Goal: Information Seeking & Learning: Learn about a topic

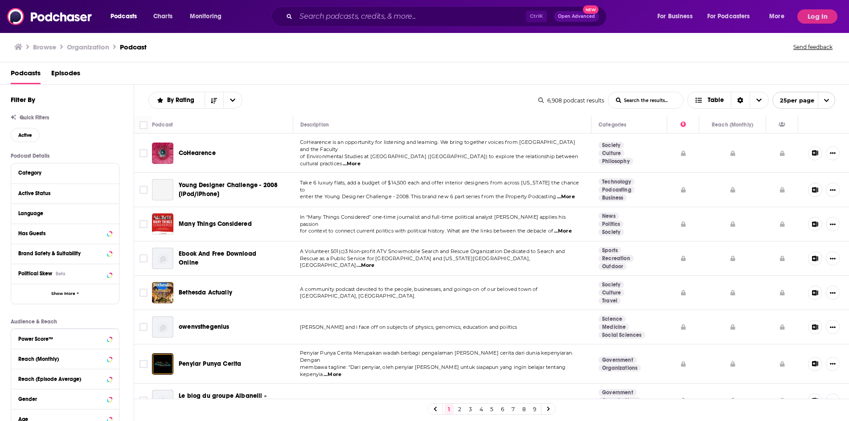
click at [819, 24] on div "Podcasts Charts Monitoring Ctrl K Open Advanced New For Business For Podcasters…" at bounding box center [424, 16] width 849 height 33
click at [818, 15] on button "Log In" at bounding box center [817, 16] width 40 height 14
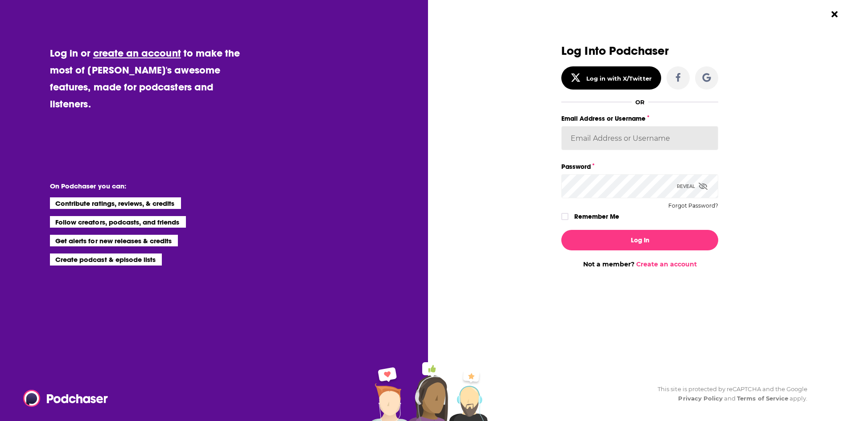
click at [585, 137] on input "Email Address or Username" at bounding box center [639, 138] width 157 height 24
type input "ella@thebookpublicist.co.uk"
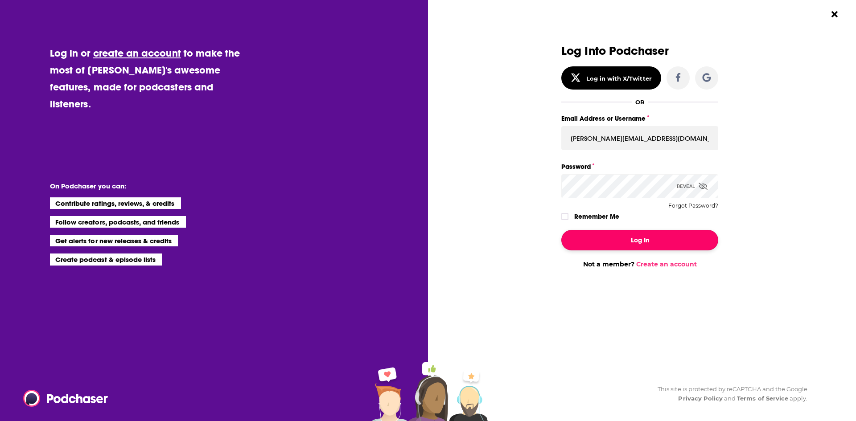
click at [625, 235] on button "Log In" at bounding box center [639, 240] width 157 height 20
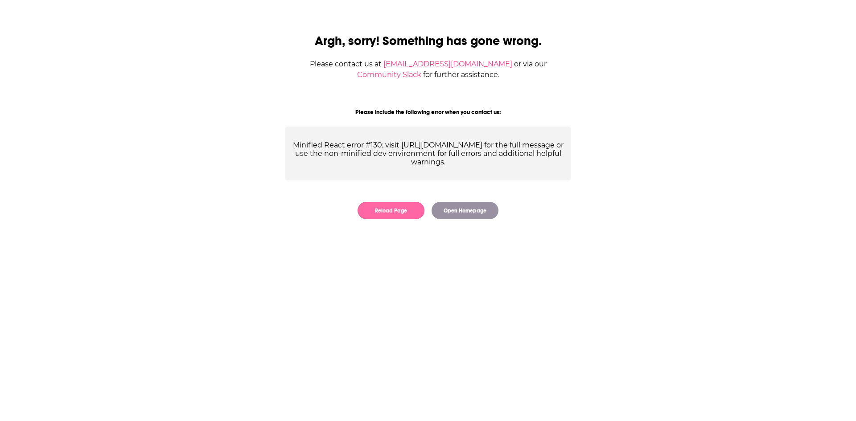
click at [402, 212] on button "Reload Page" at bounding box center [390, 210] width 67 height 17
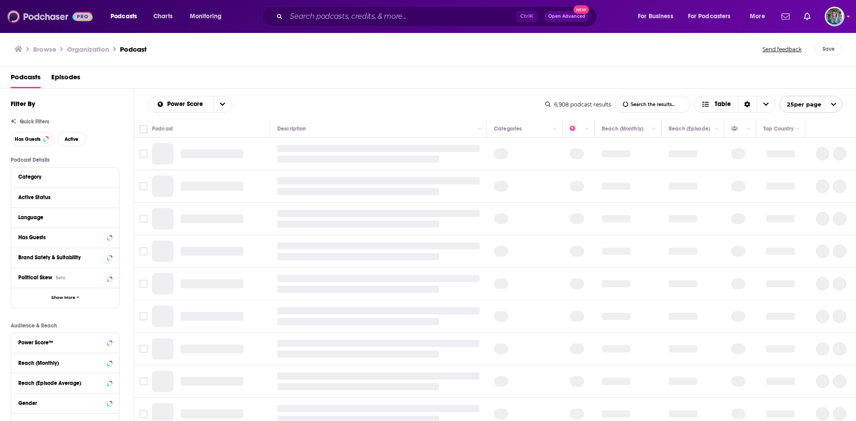
click at [57, 12] on img at bounding box center [50, 16] width 86 height 17
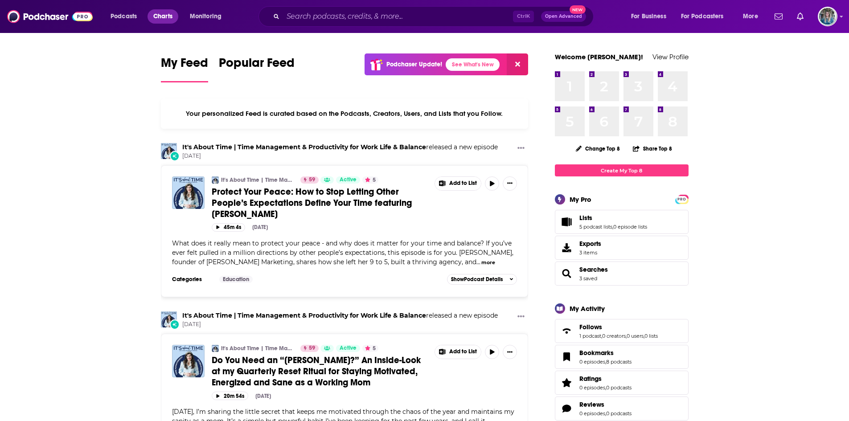
click at [165, 16] on span "Charts" at bounding box center [162, 16] width 19 height 12
click at [135, 14] on span "Podcasts" at bounding box center [124, 16] width 26 height 12
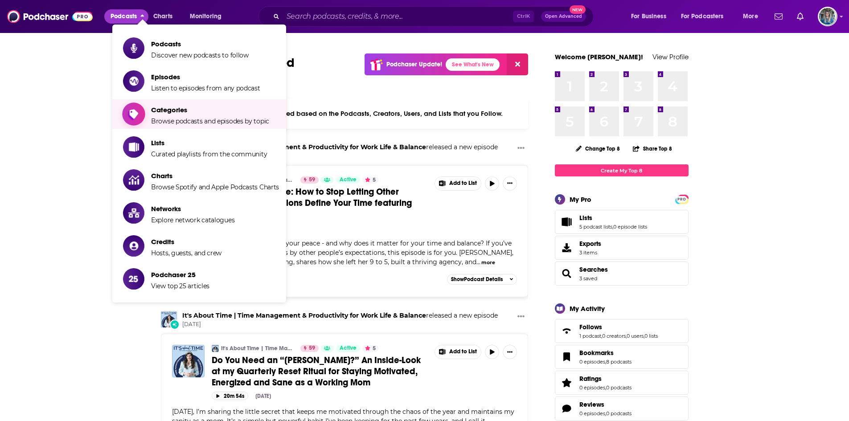
click at [174, 111] on span "Categories" at bounding box center [210, 110] width 118 height 8
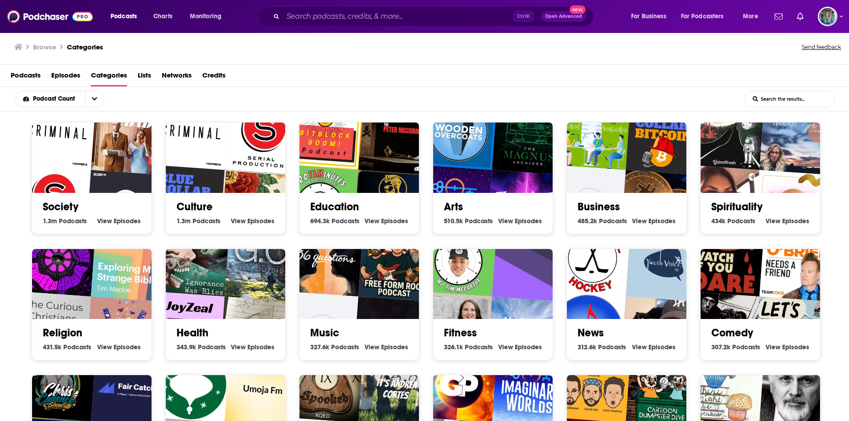
scroll to position [25, 0]
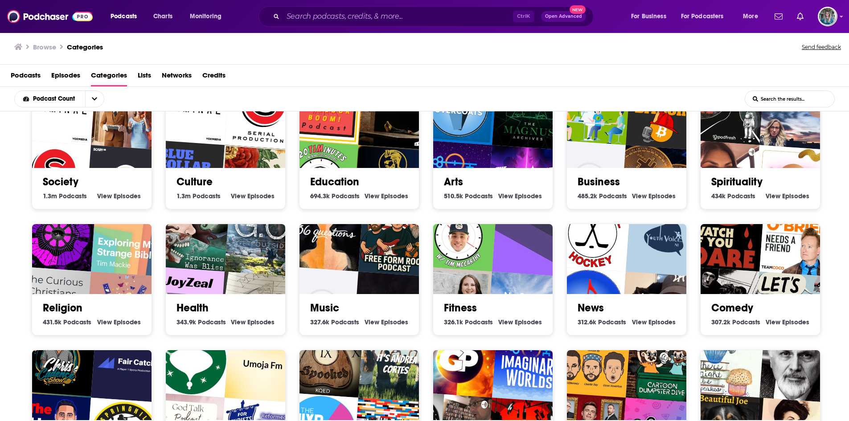
click at [614, 157] on img "Daily Crypto - Bitcoin, Blockchain, Ethereum, Altcoin & Digital Cryptocurrency …" at bounding box center [587, 178] width 77 height 77
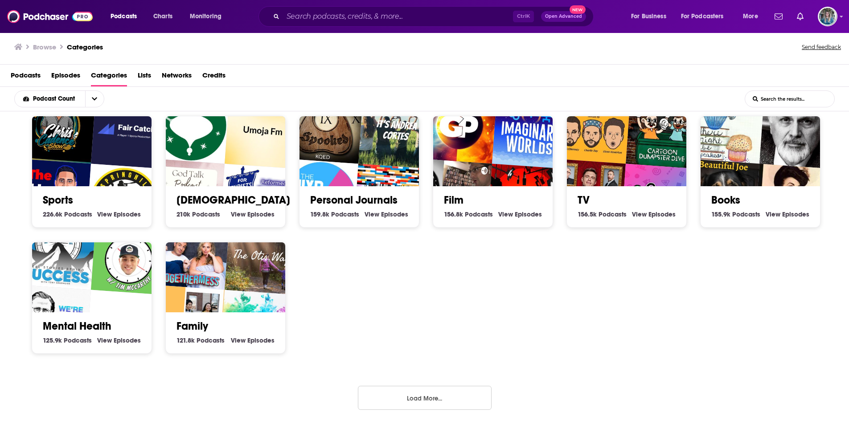
scroll to position [262, 0]
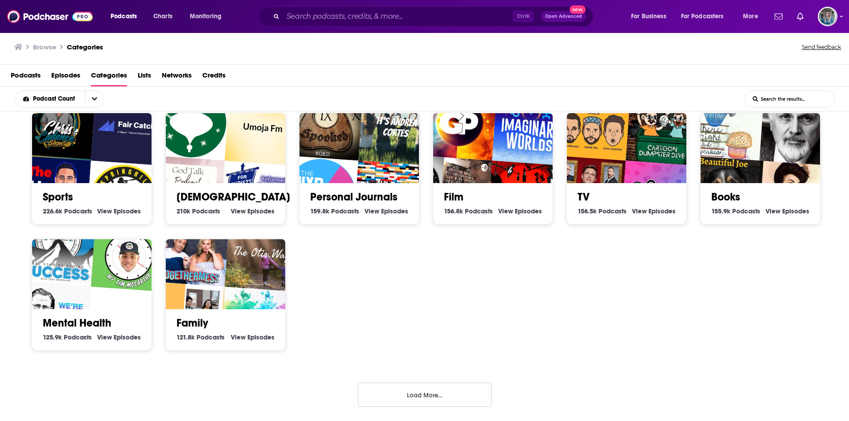
click at [410, 395] on button "Load More..." at bounding box center [425, 395] width 134 height 24
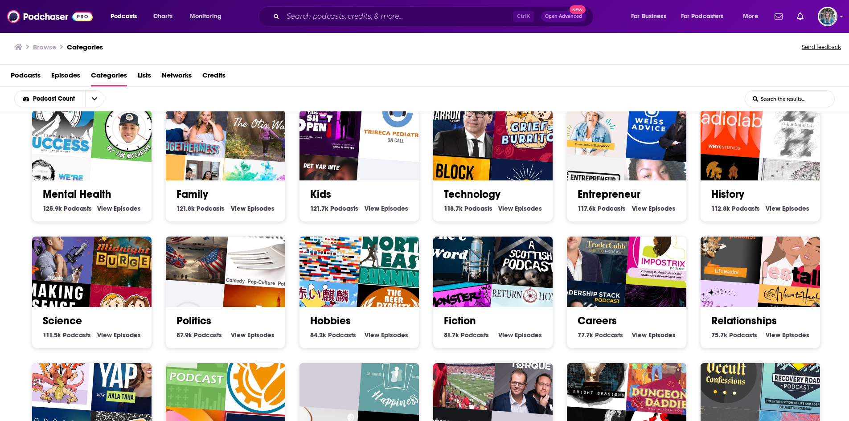
scroll to position [393, 0]
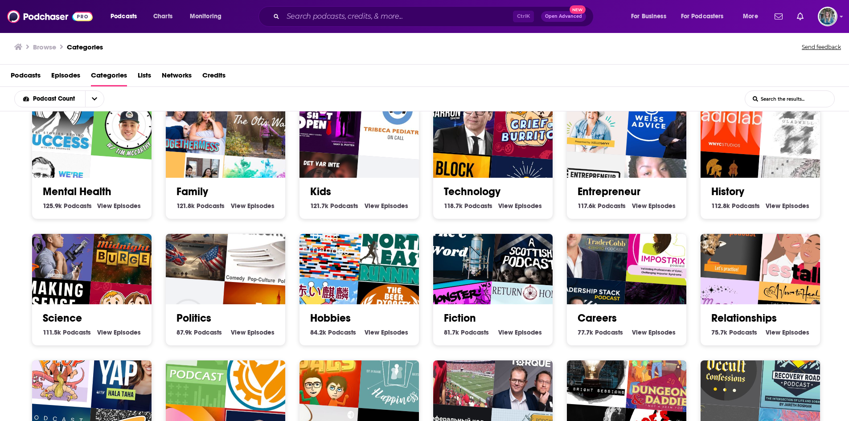
click at [636, 165] on img "REALWOMENRADIO" at bounding box center [659, 194] width 77 height 77
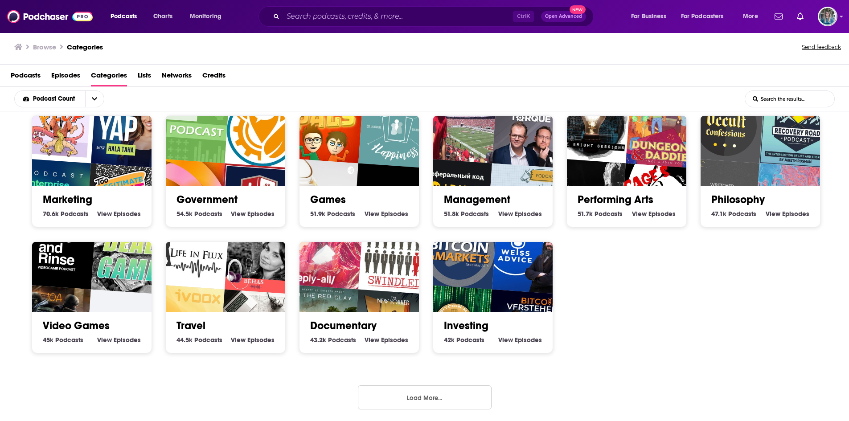
scroll to position [639, 0]
click at [483, 162] on img "Реферальный код LBank: BET888" at bounding box center [453, 196] width 77 height 77
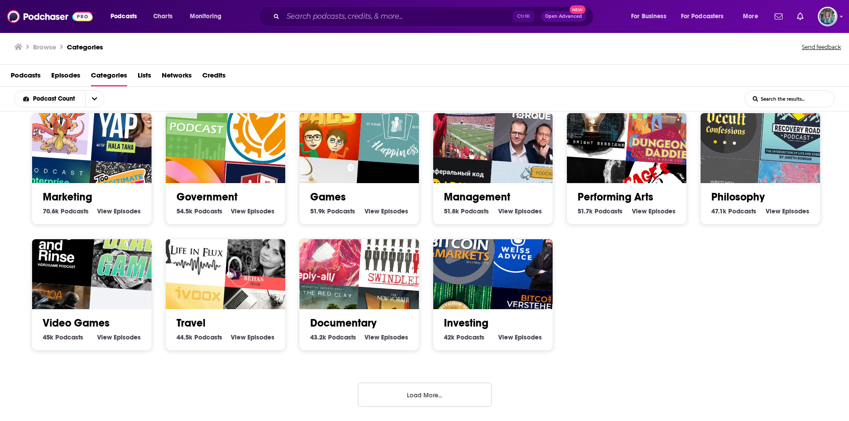
click at [429, 391] on button "Load More..." at bounding box center [425, 395] width 134 height 24
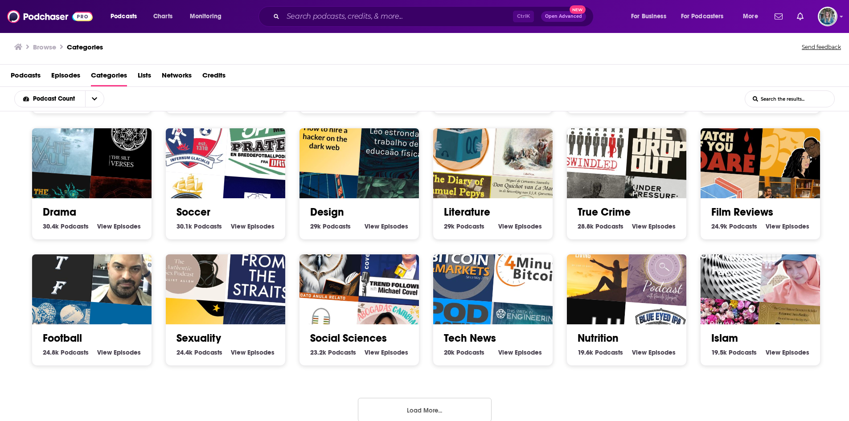
scroll to position [1019, 0]
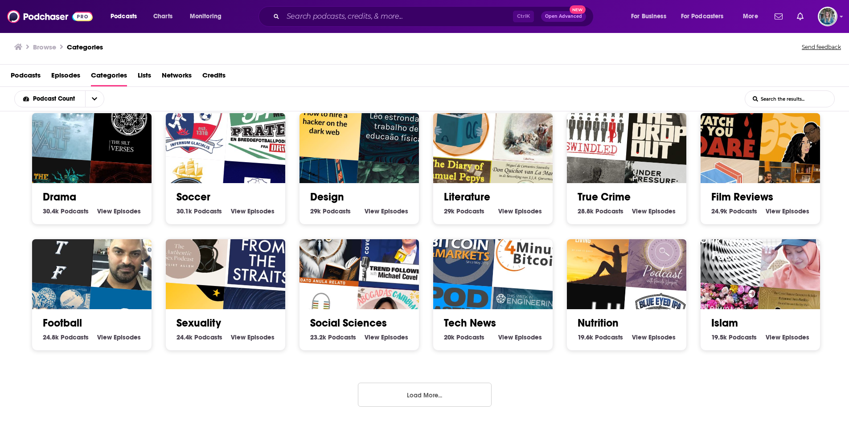
click at [426, 390] on button "Load More..." at bounding box center [425, 395] width 134 height 24
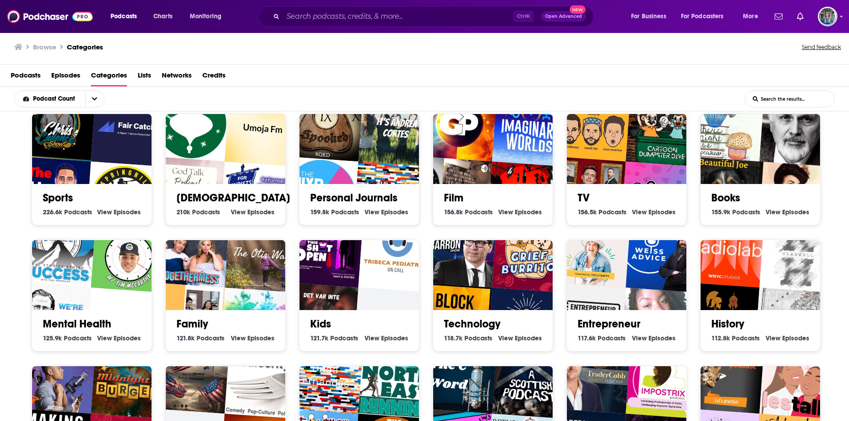
scroll to position [0, 0]
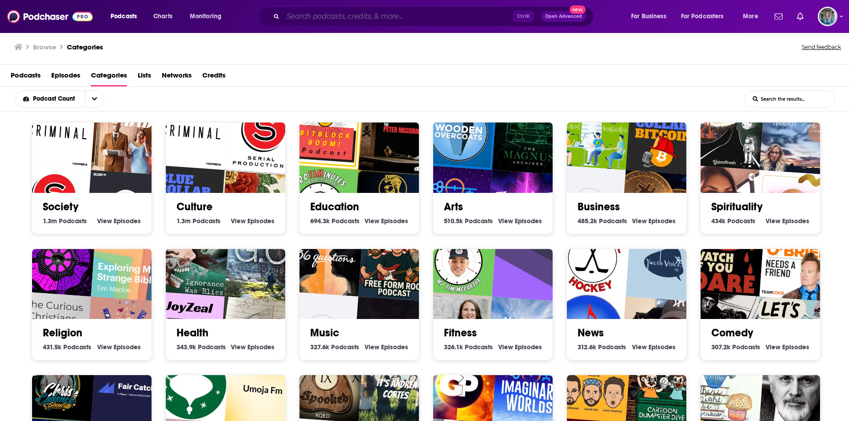
click at [412, 15] on input "Search podcasts, credits, & more..." at bounding box center [398, 16] width 230 height 14
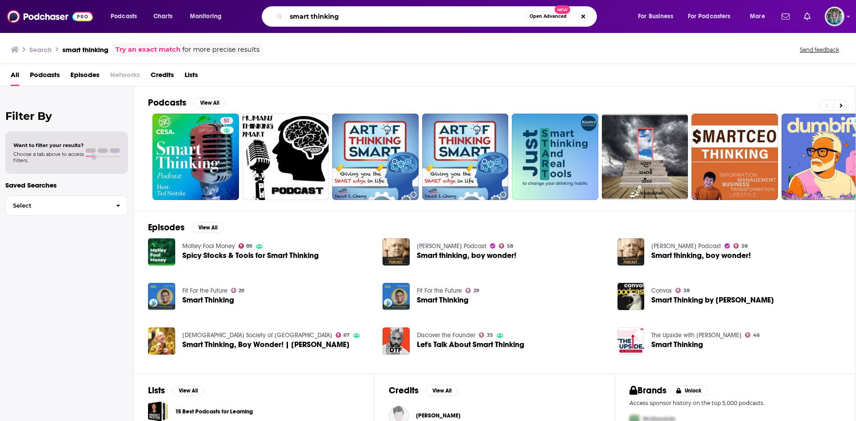
drag, startPoint x: 361, startPoint y: 14, endPoint x: 237, endPoint y: 12, distance: 124.3
click at [237, 12] on div "Podcasts Charts Monitoring smart thinking Open Advanced New For Business For Po…" at bounding box center [438, 16] width 669 height 20
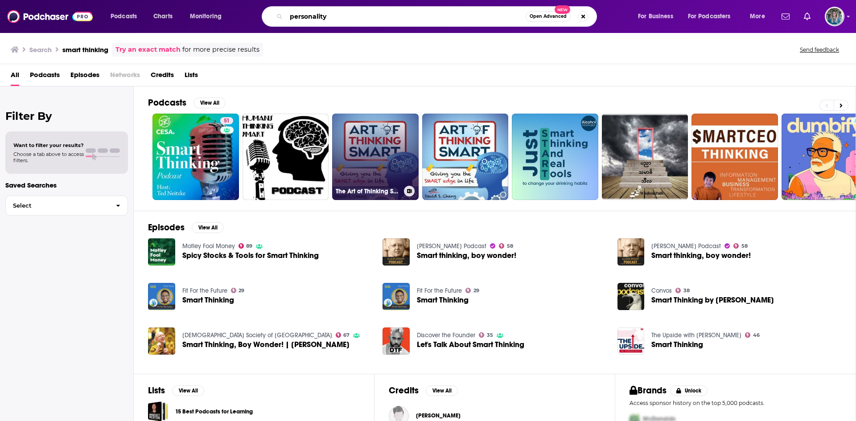
type input "personality"
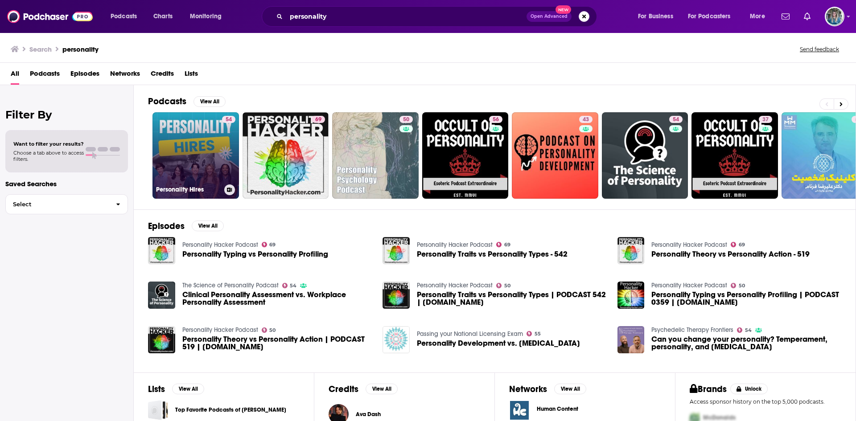
click at [206, 168] on link "54 Personality Hires" at bounding box center [195, 155] width 86 height 86
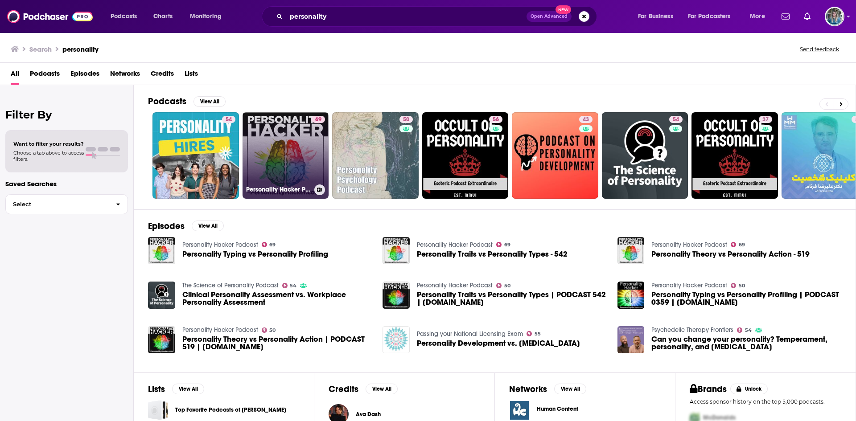
click at [282, 164] on link "69 Personality Hacker Podcast" at bounding box center [285, 155] width 86 height 86
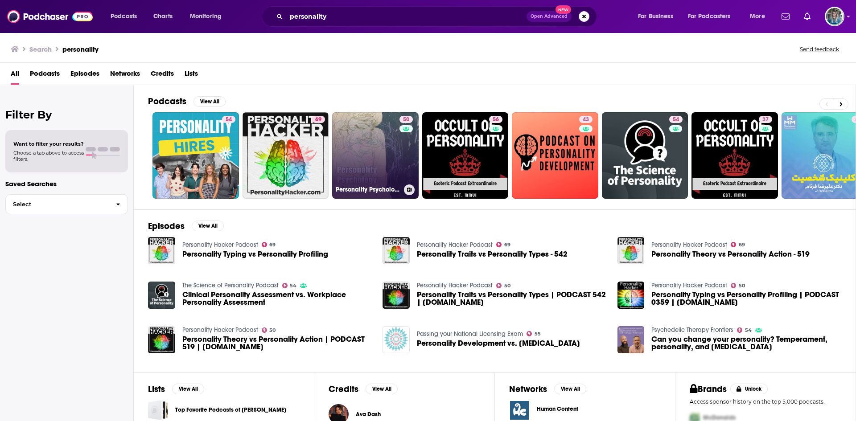
click at [374, 167] on link "50 Personality Psychology Podcast" at bounding box center [375, 155] width 86 height 86
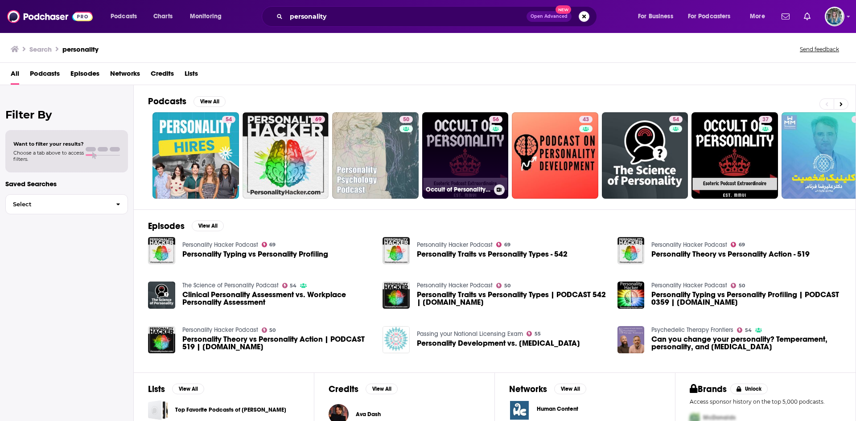
click at [487, 153] on link "56 Occult of Personality podcast" at bounding box center [465, 155] width 86 height 86
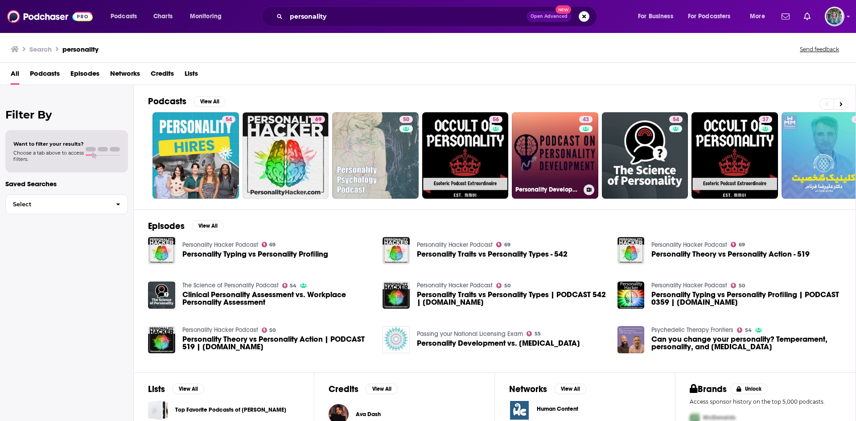
click at [564, 152] on link "43 Personality Development" at bounding box center [555, 155] width 86 height 86
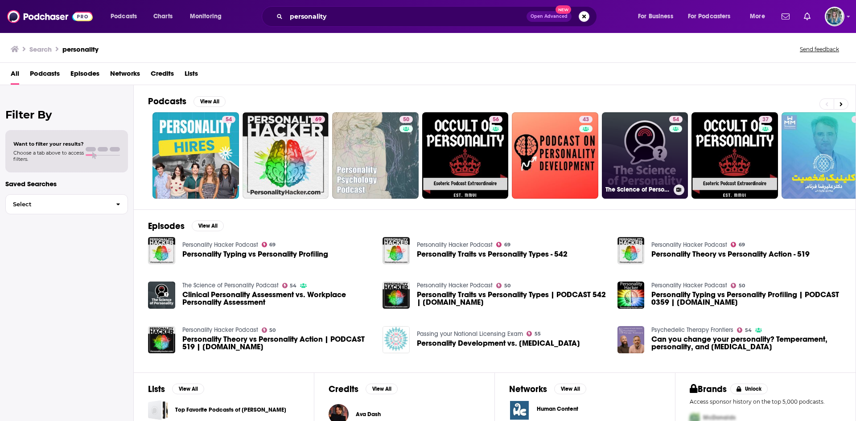
click at [631, 131] on link "54 The Science of Personality Podcast" at bounding box center [645, 155] width 86 height 86
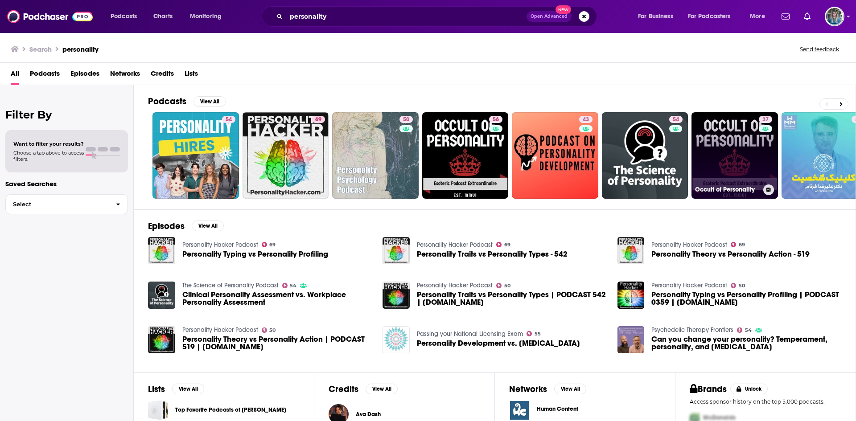
click at [735, 145] on link "37 Occult of Personality" at bounding box center [734, 155] width 86 height 86
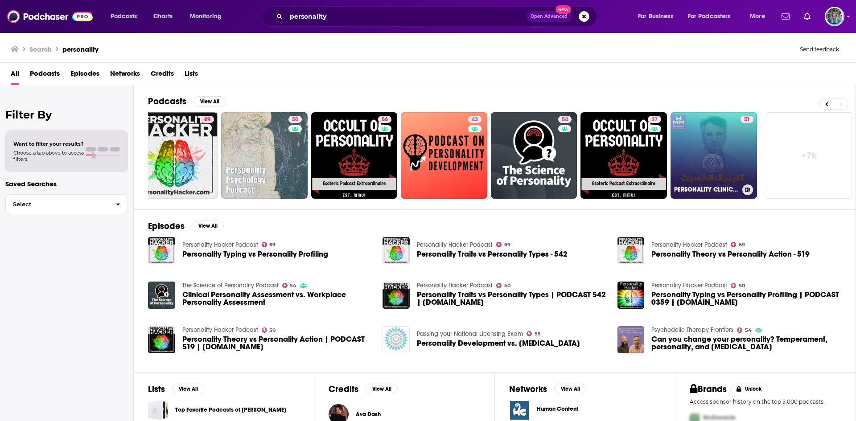
scroll to position [82, 0]
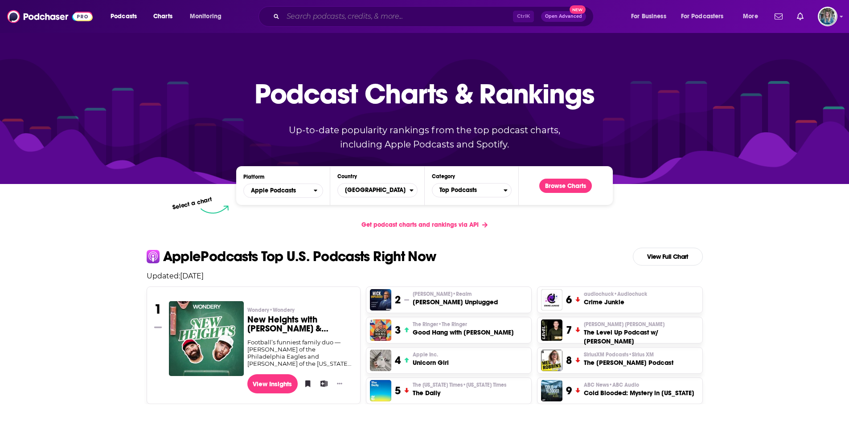
click at [322, 20] on input "Search podcasts, credits, & more..." at bounding box center [398, 16] width 230 height 14
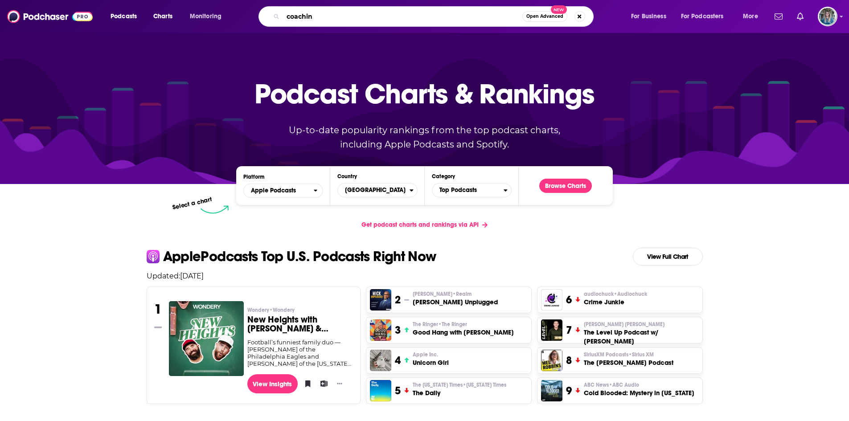
type input "coaching"
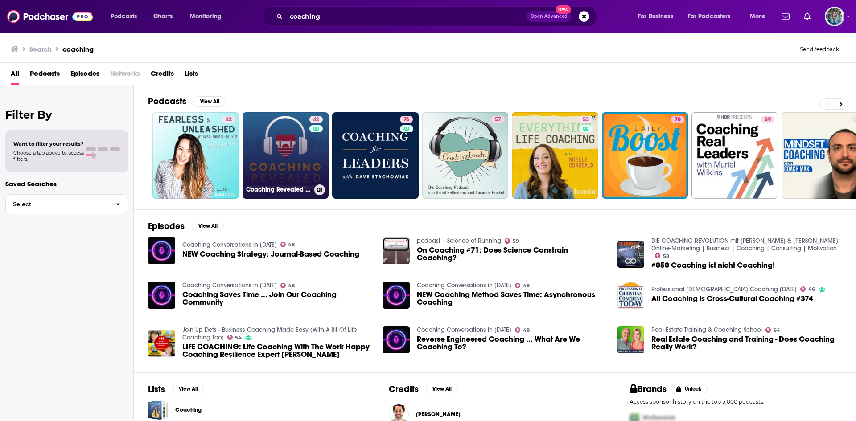
click at [294, 155] on link "42 Coaching Revealed an Institute of Coaching Podcast" at bounding box center [285, 155] width 86 height 86
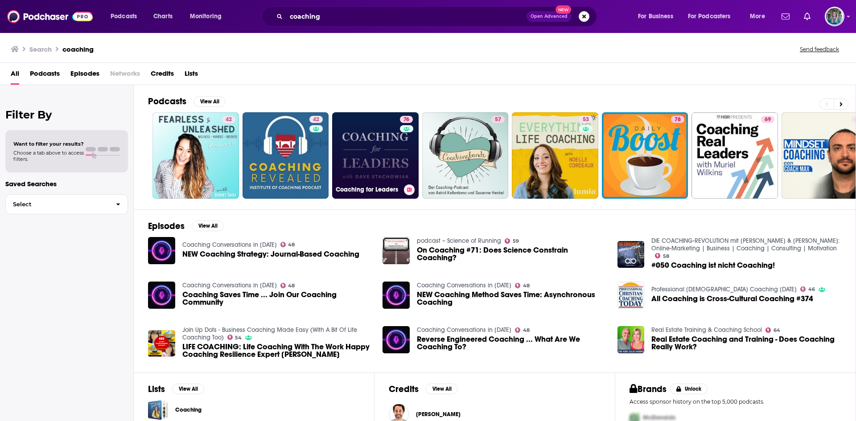
click at [360, 156] on link "76 Coaching for Leaders" at bounding box center [375, 155] width 86 height 86
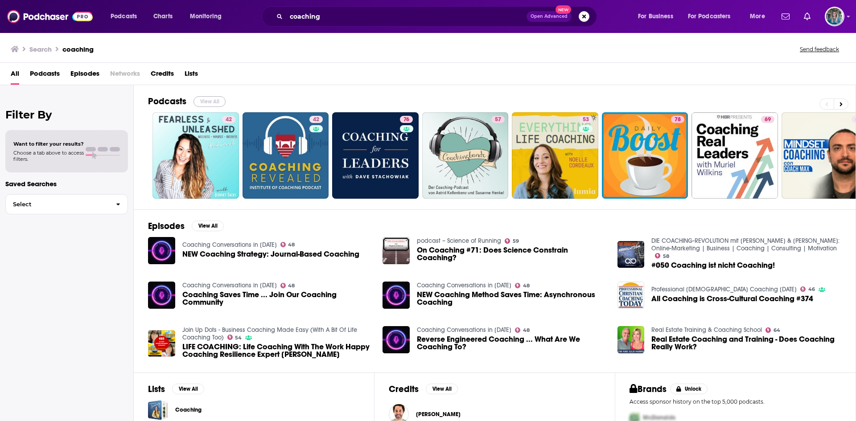
click at [204, 99] on button "View All" at bounding box center [209, 101] width 32 height 11
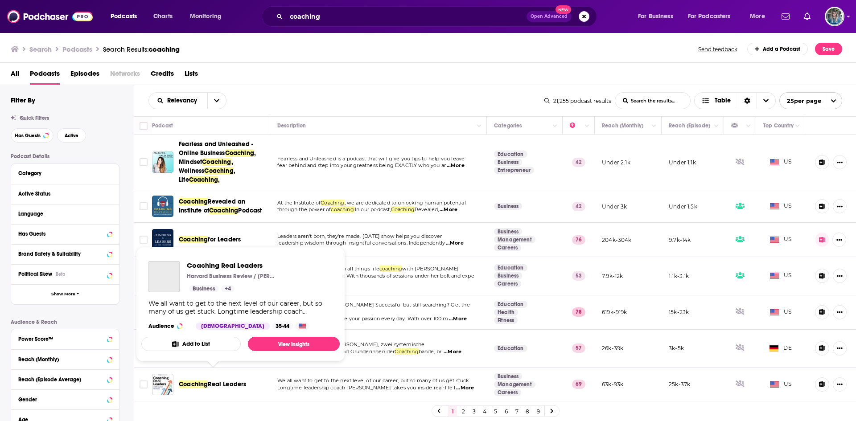
click at [199, 381] on span "Coaching" at bounding box center [193, 385] width 29 height 8
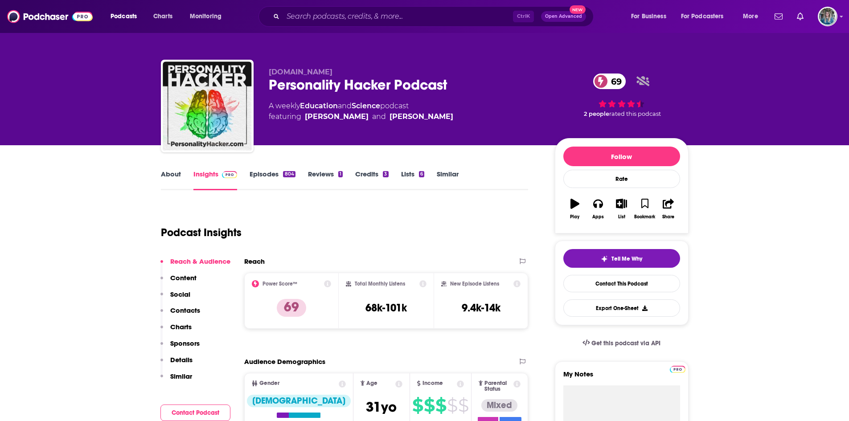
click at [165, 175] on link "About" at bounding box center [171, 180] width 20 height 20
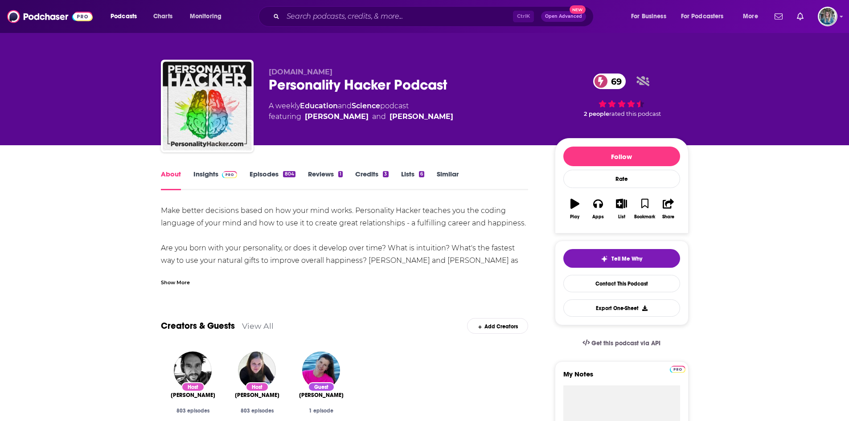
click at [267, 177] on link "Episodes 804" at bounding box center [272, 180] width 45 height 20
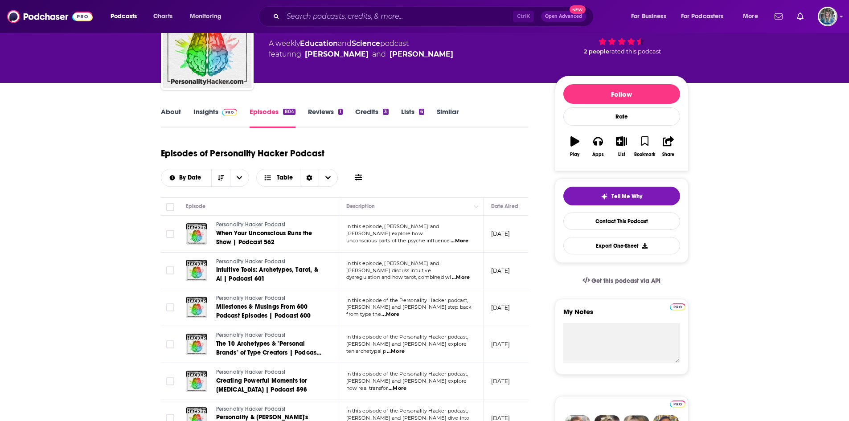
scroll to position [63, 0]
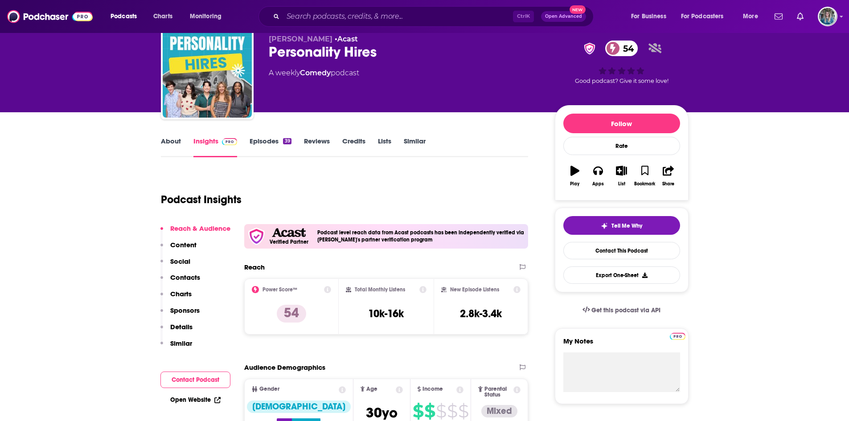
scroll to position [33, 0]
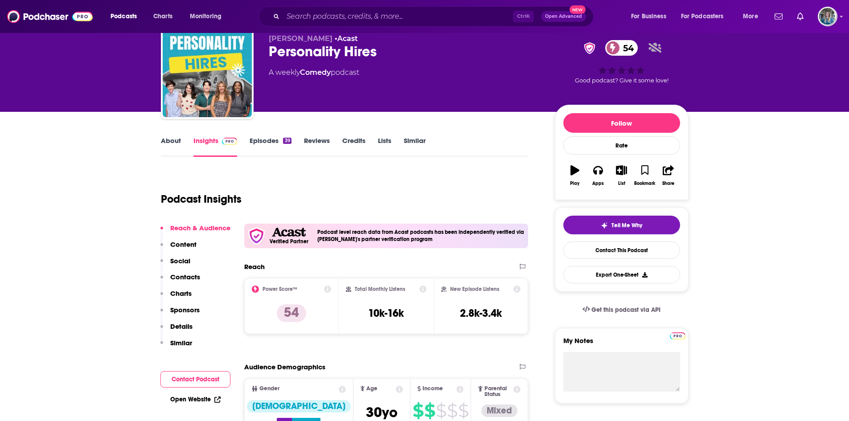
click at [166, 144] on link "About" at bounding box center [171, 146] width 20 height 20
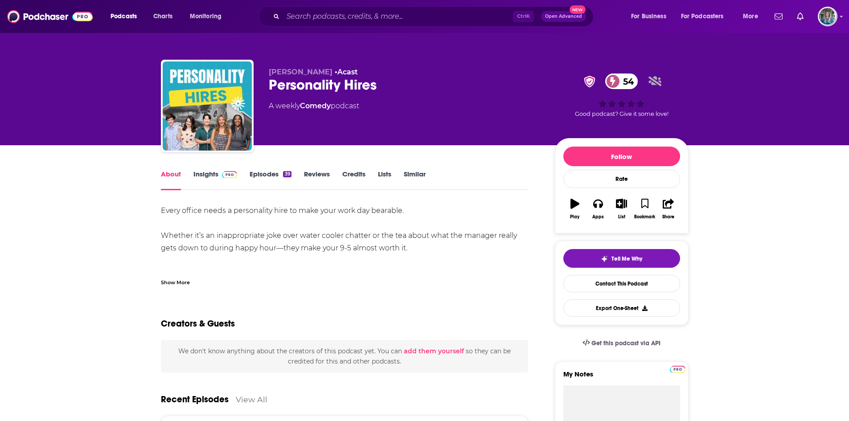
click at [211, 176] on link "Insights" at bounding box center [215, 180] width 44 height 20
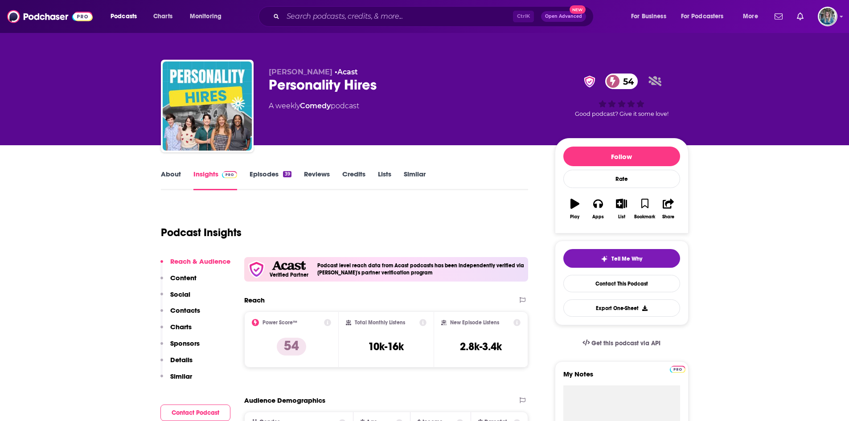
click at [263, 177] on link "Episodes 39" at bounding box center [270, 180] width 41 height 20
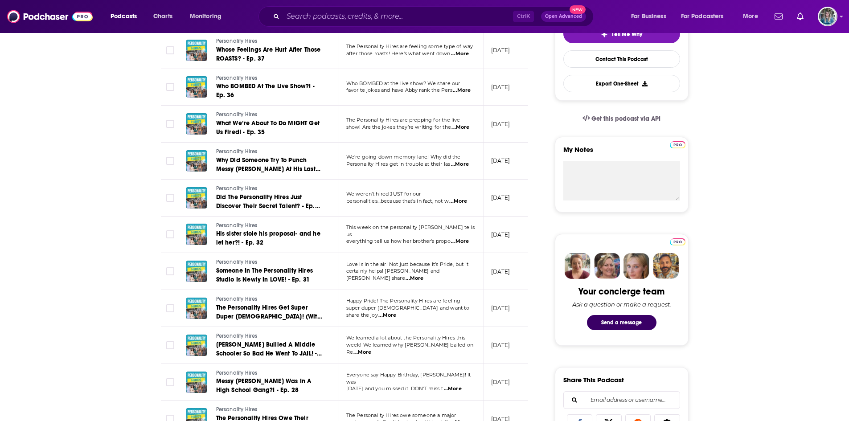
scroll to position [225, 0]
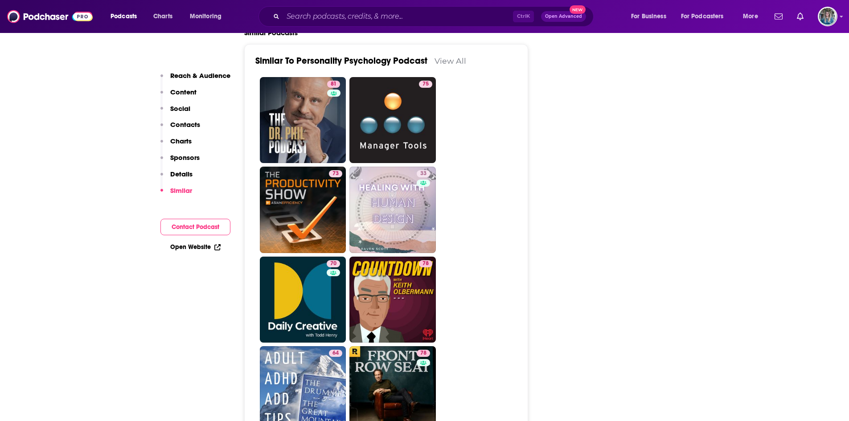
scroll to position [1519, 0]
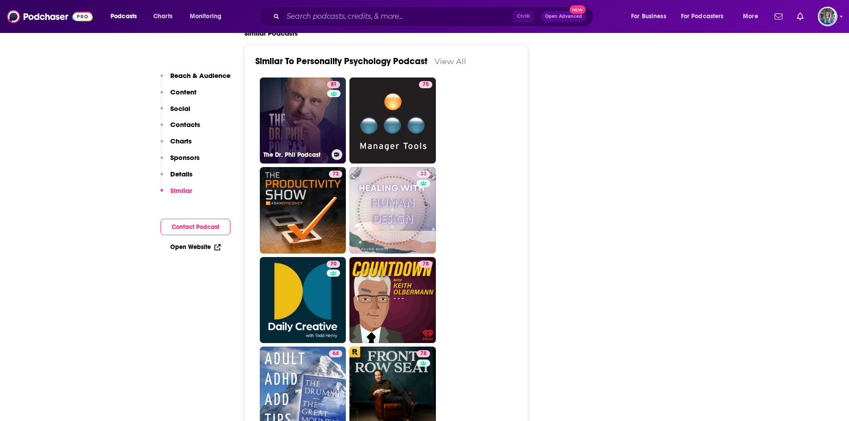
click at [307, 113] on link "81 The Dr. Phil Podcast" at bounding box center [303, 121] width 86 height 86
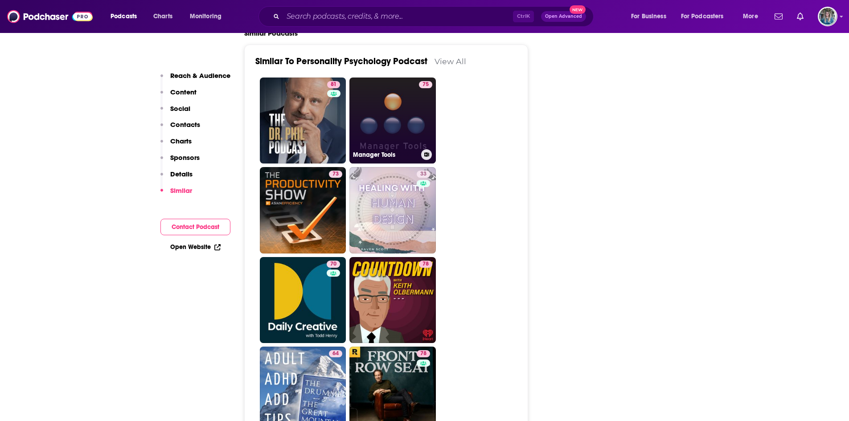
click at [396, 124] on link "75 Manager Tools" at bounding box center [392, 121] width 86 height 86
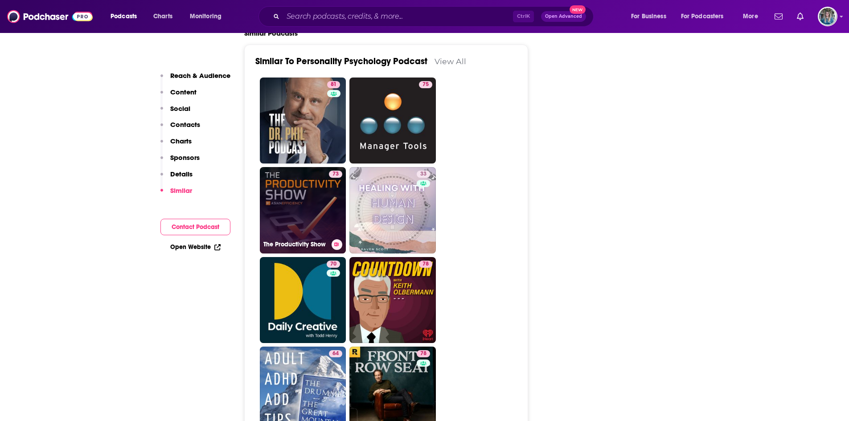
click at [301, 207] on link "73 The Productivity Show" at bounding box center [303, 210] width 86 height 86
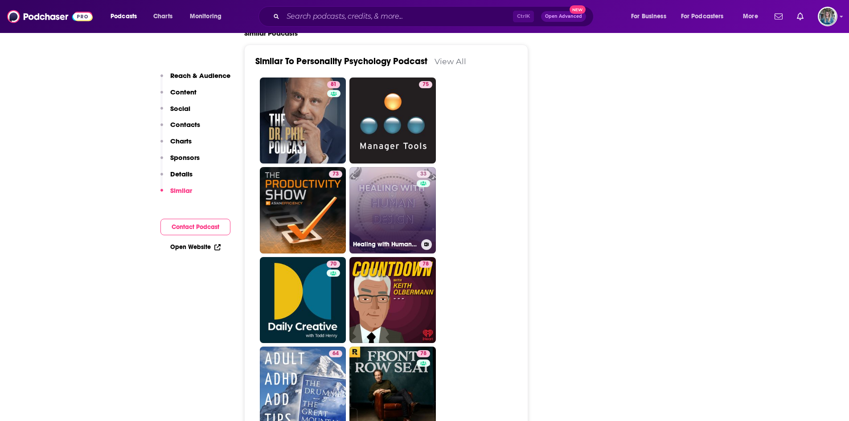
click at [389, 205] on link "33 Healing with Human Design" at bounding box center [392, 210] width 86 height 86
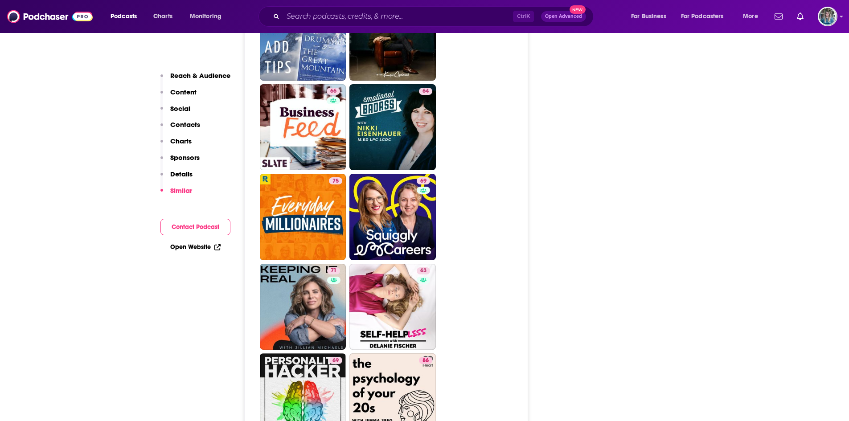
scroll to position [1883, 0]
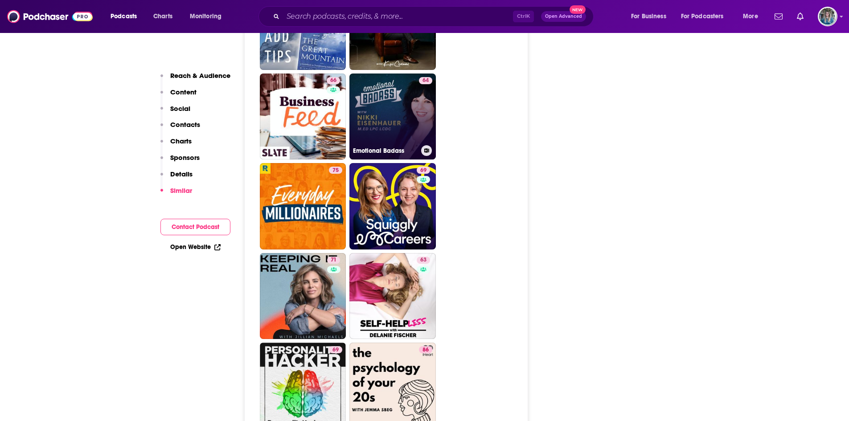
click at [402, 123] on link "64 Emotional Badass" at bounding box center [392, 117] width 86 height 86
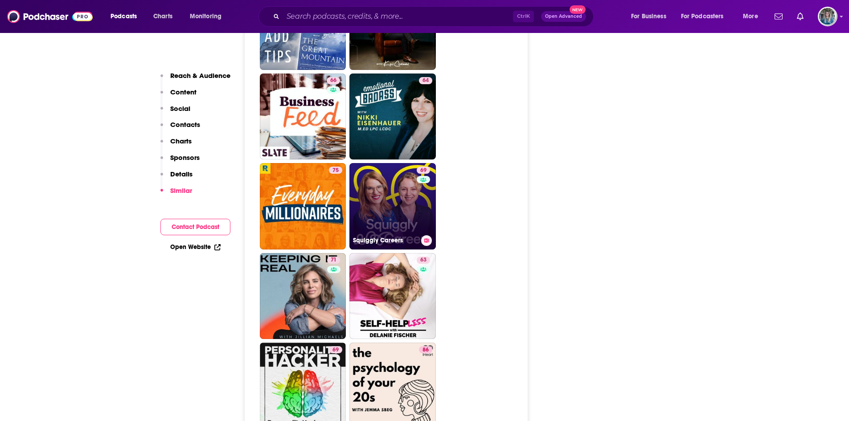
click at [401, 197] on link "69 Squiggly Careers" at bounding box center [392, 206] width 86 height 86
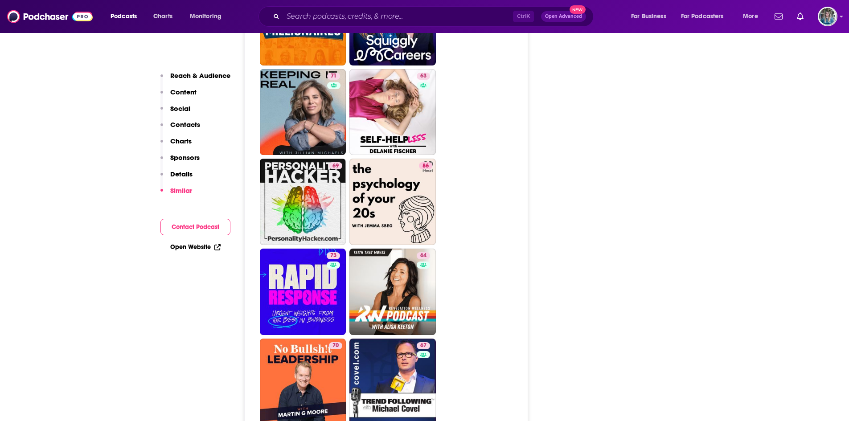
scroll to position [2069, 0]
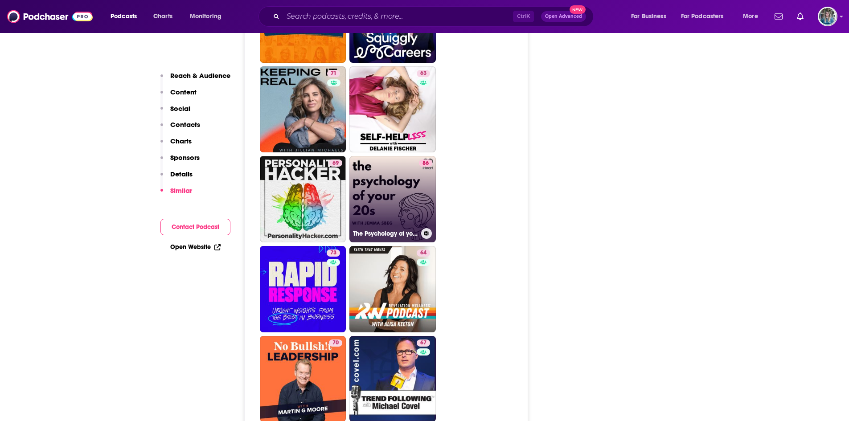
click at [391, 207] on link "86 The Psychology of your 20s" at bounding box center [392, 199] width 86 height 86
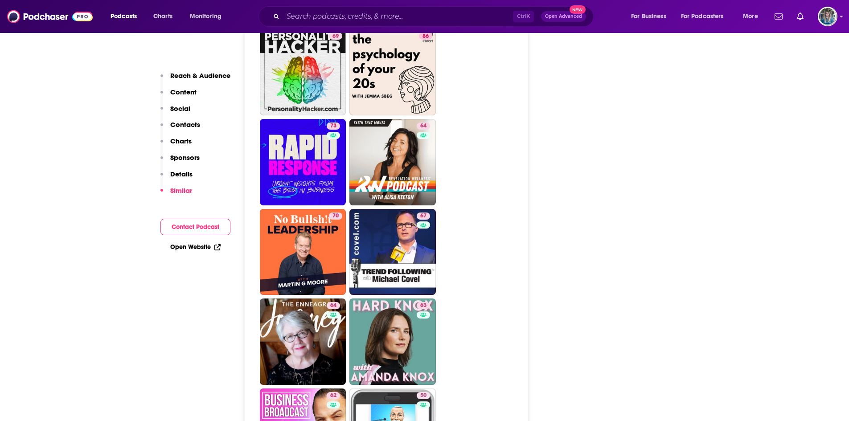
scroll to position [2206, 0]
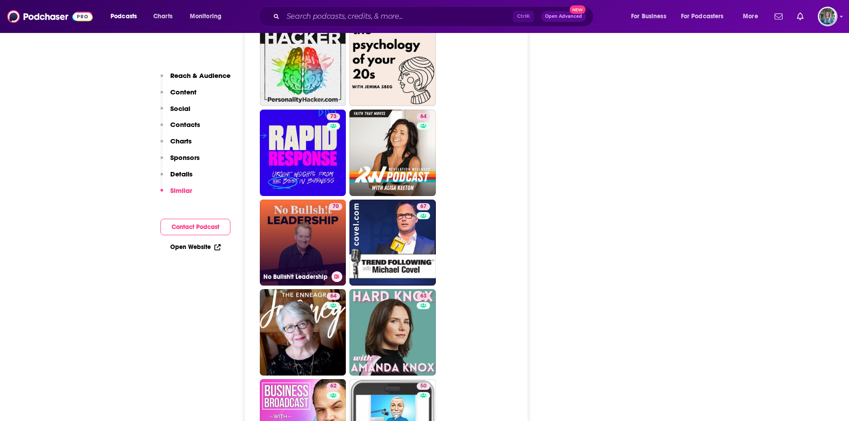
click at [293, 233] on link "70 No Bullsh!t Leadership" at bounding box center [303, 243] width 86 height 86
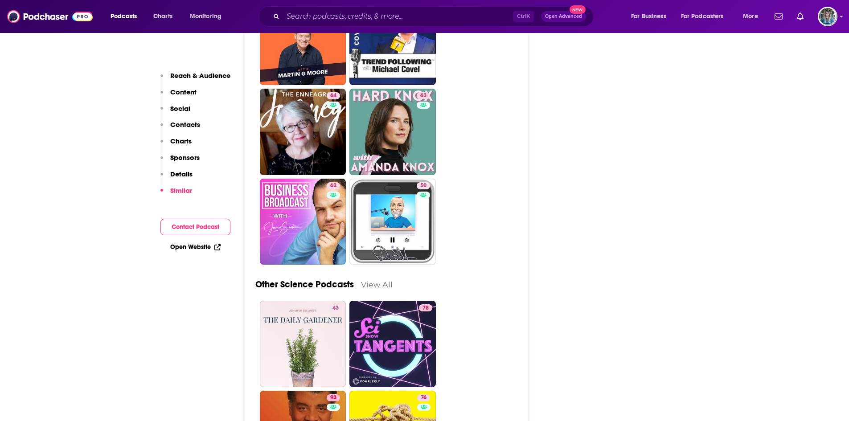
scroll to position [2407, 0]
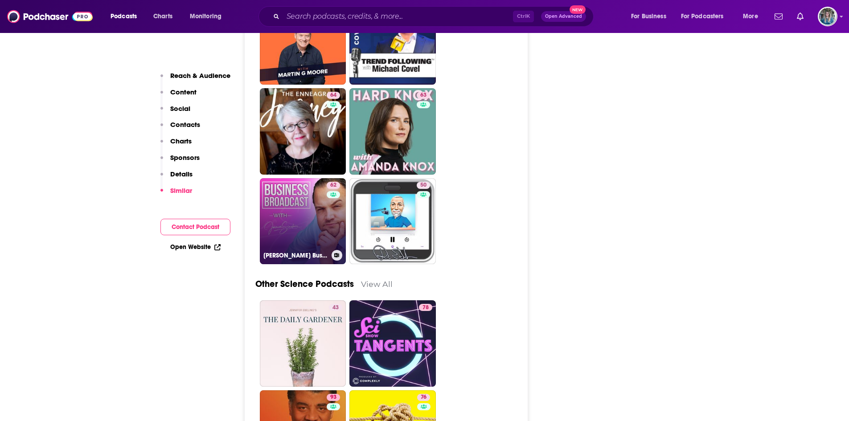
click at [316, 228] on link "62 James Sinclair's Business Broadcast" at bounding box center [303, 221] width 86 height 86
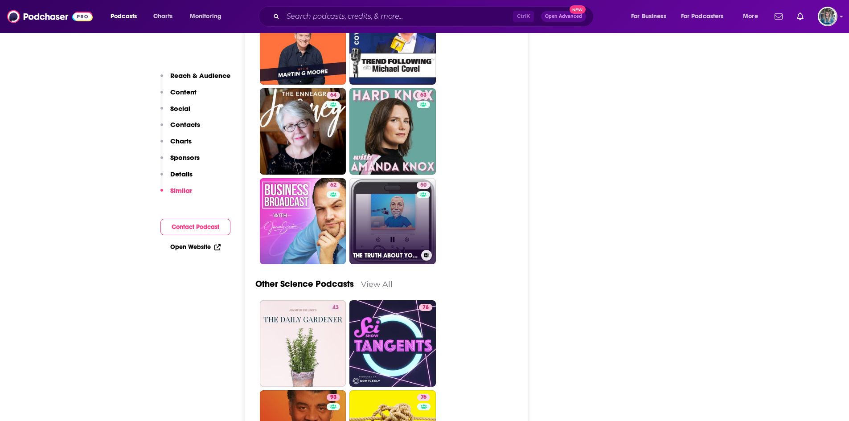
click at [405, 225] on link "50 THE TRUTH ABOUT YOUR FUTURE with Ric Edelman" at bounding box center [392, 221] width 86 height 86
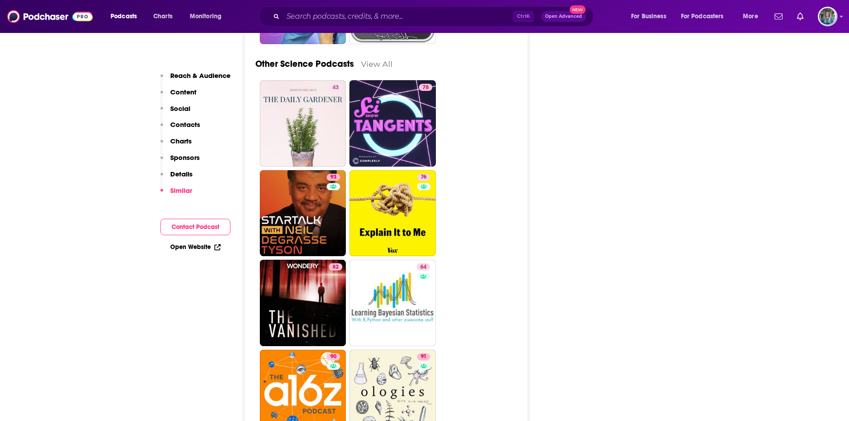
scroll to position [2766, 0]
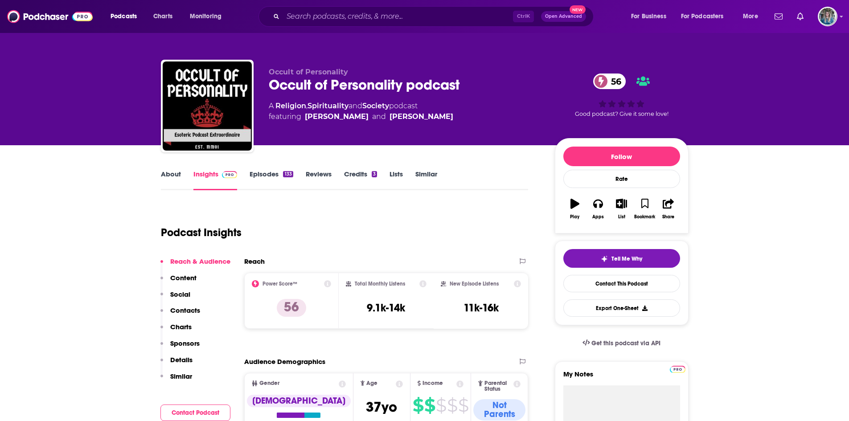
click at [168, 177] on link "About" at bounding box center [171, 180] width 20 height 20
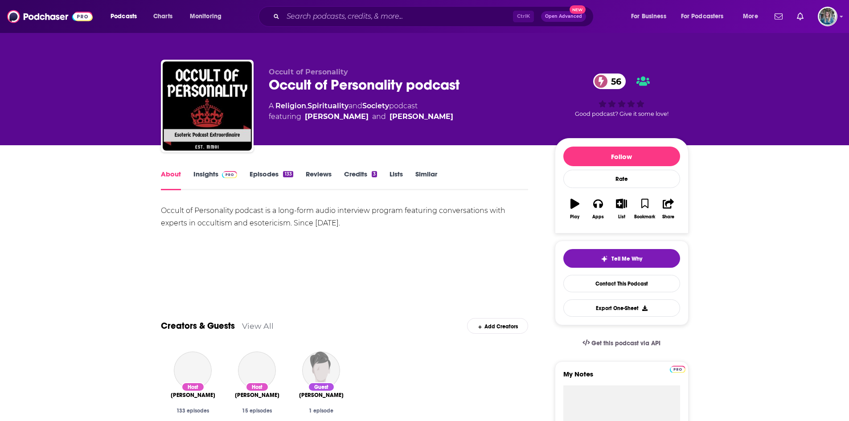
scroll to position [6, 0]
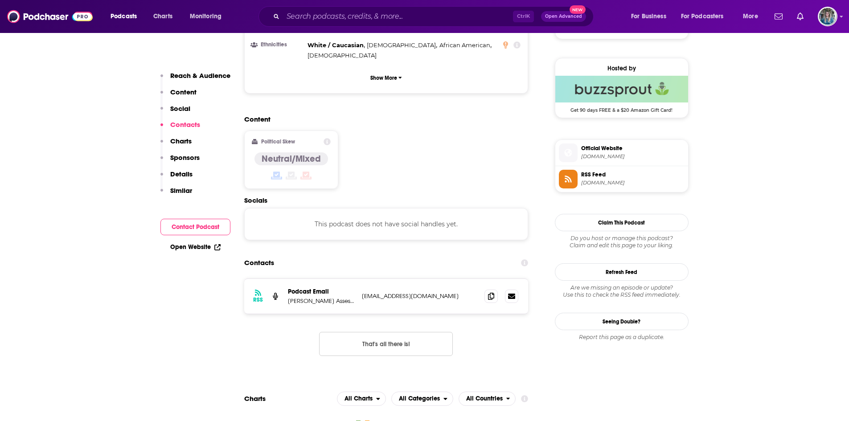
scroll to position [753, 0]
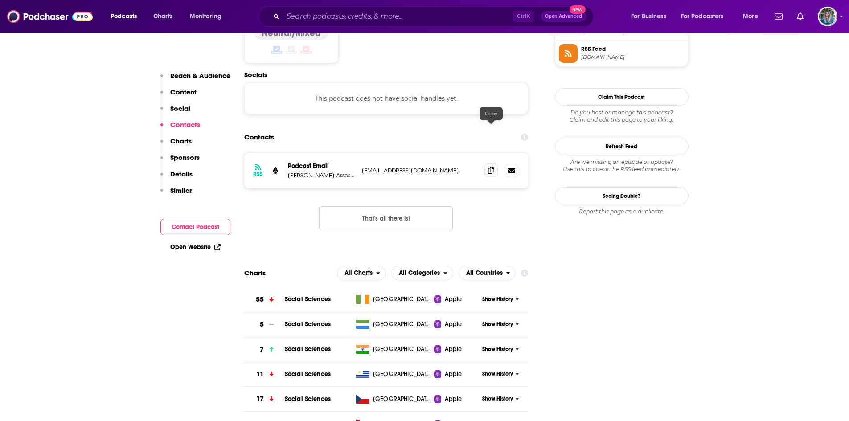
click at [490, 167] on icon at bounding box center [491, 170] width 6 height 7
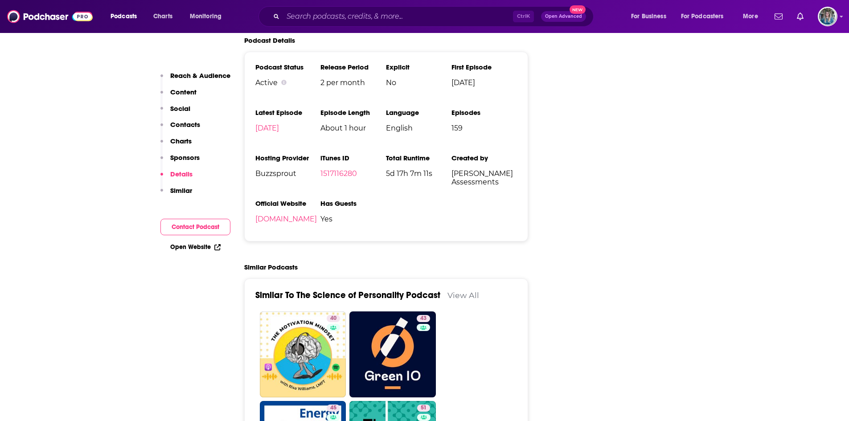
scroll to position [1280, 0]
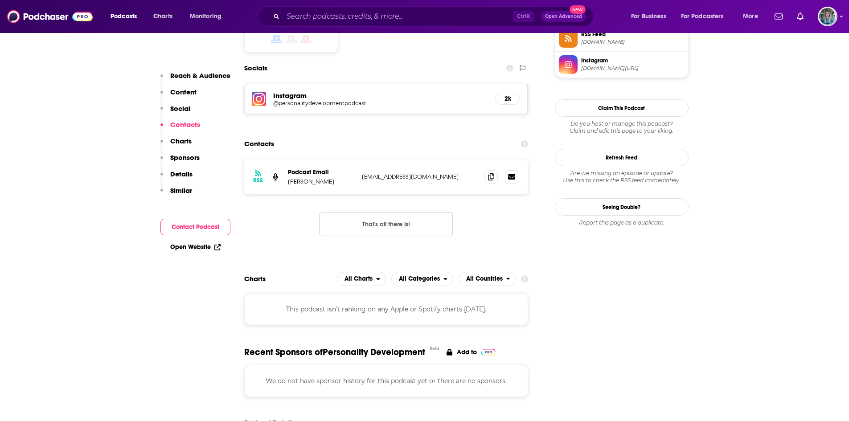
scroll to position [758, 0]
click at [489, 172] on icon at bounding box center [491, 175] width 6 height 7
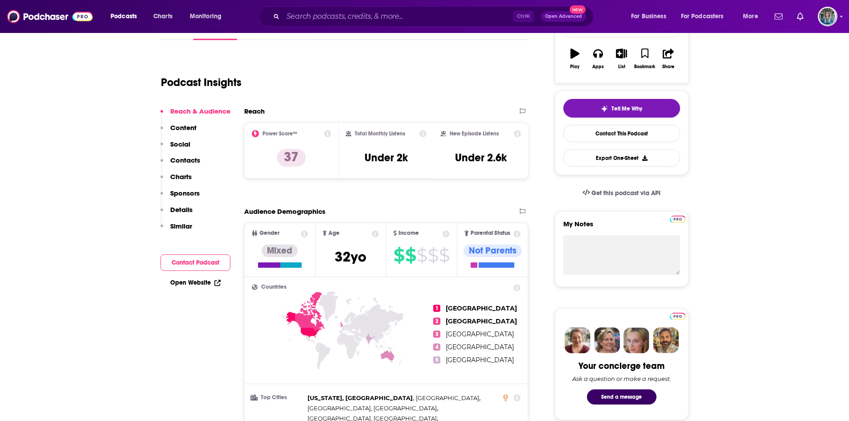
scroll to position [150, 0]
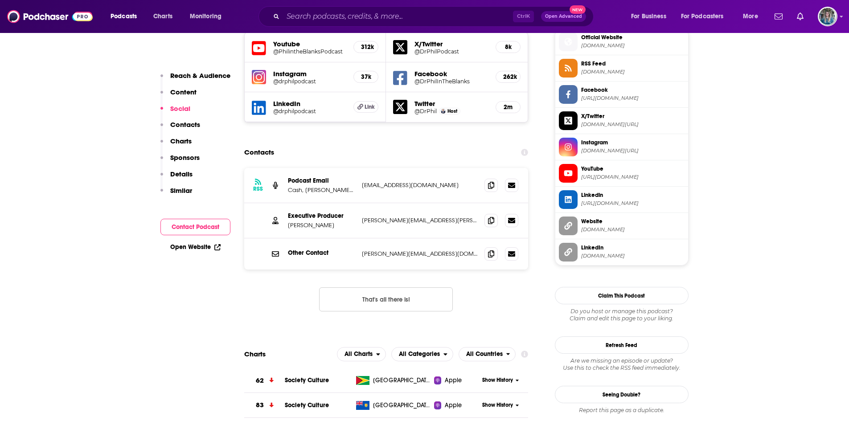
scroll to position [810, 0]
click at [493, 216] on icon at bounding box center [491, 219] width 6 height 7
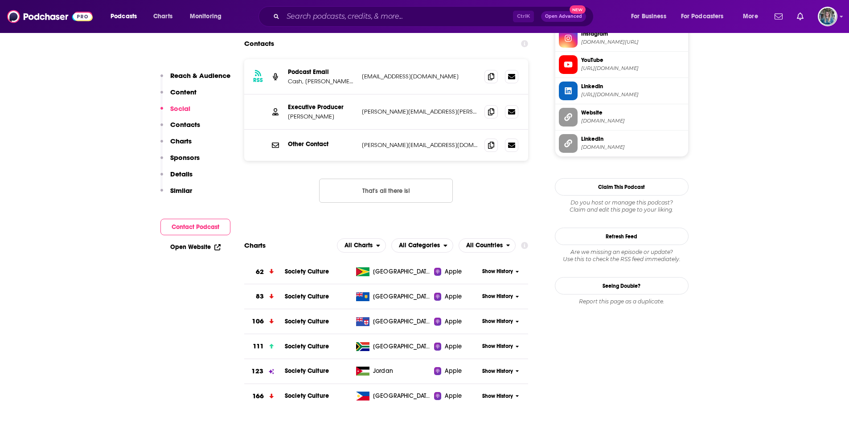
scroll to position [918, 0]
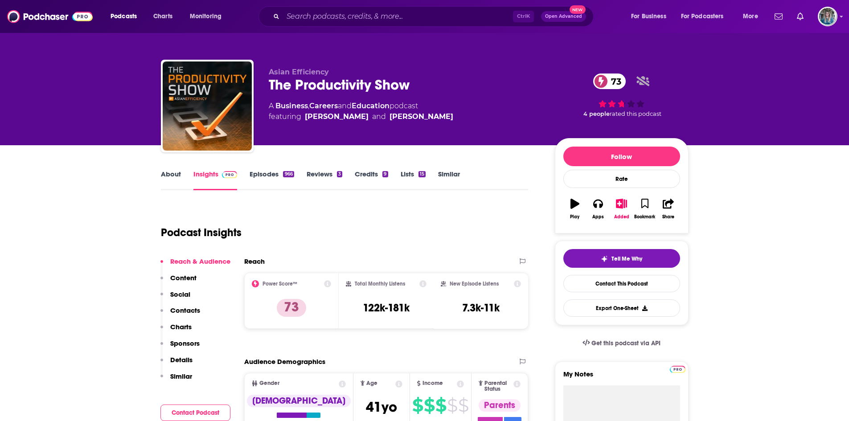
click at [263, 176] on link "Episodes 966" at bounding box center [272, 180] width 44 height 20
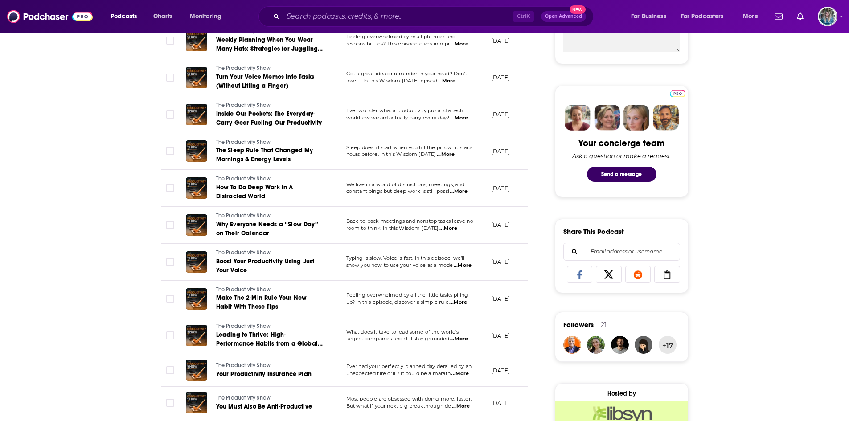
scroll to position [373, 0]
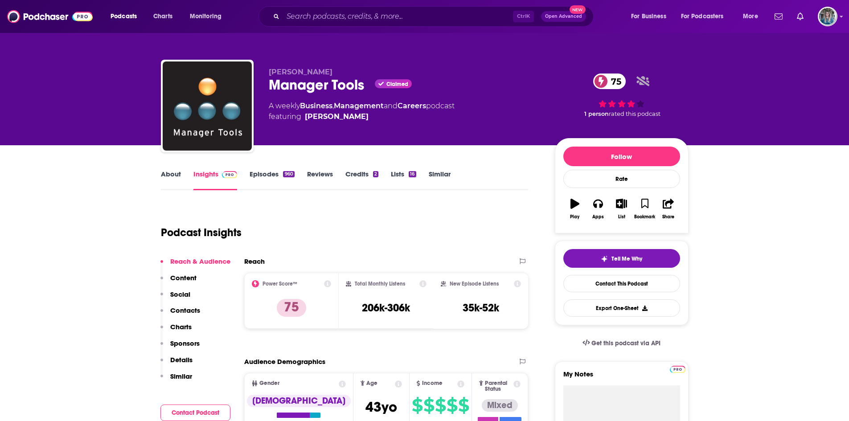
click at [285, 176] on div "960" at bounding box center [288, 174] width 11 height 6
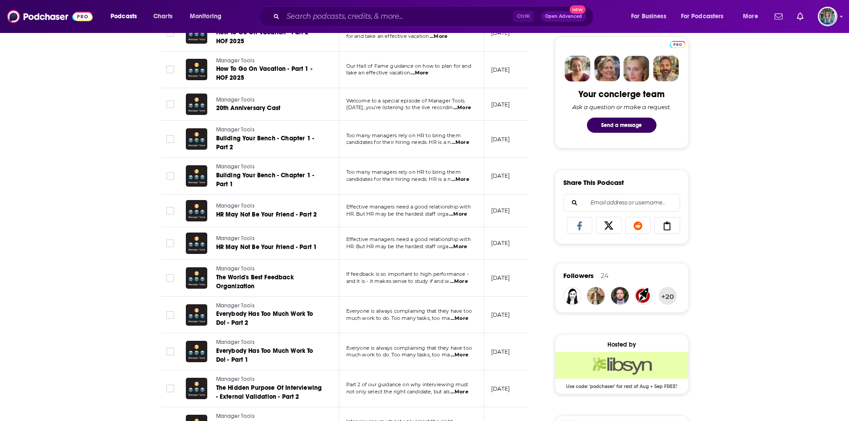
scroll to position [476, 0]
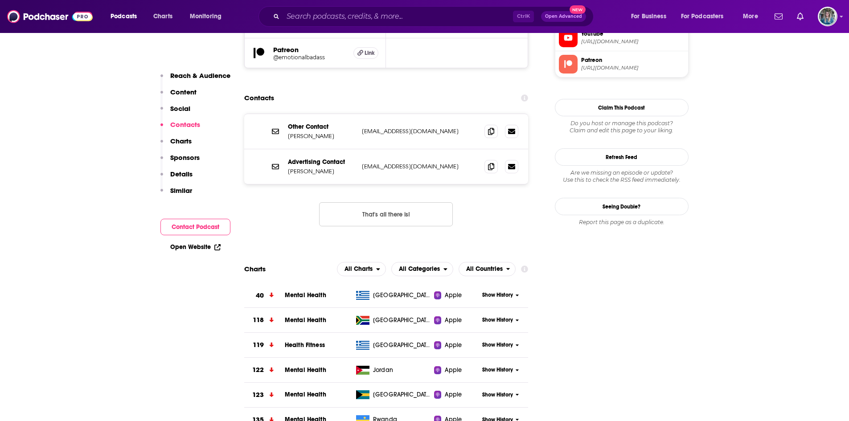
scroll to position [852, 0]
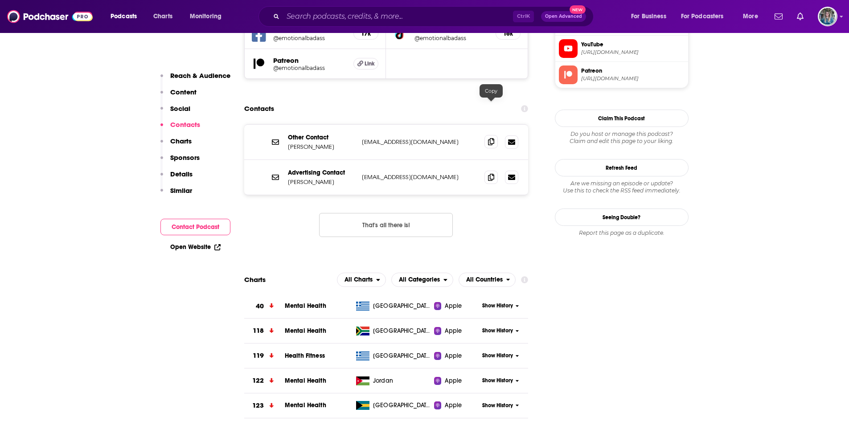
click at [488, 138] on icon at bounding box center [491, 141] width 6 height 7
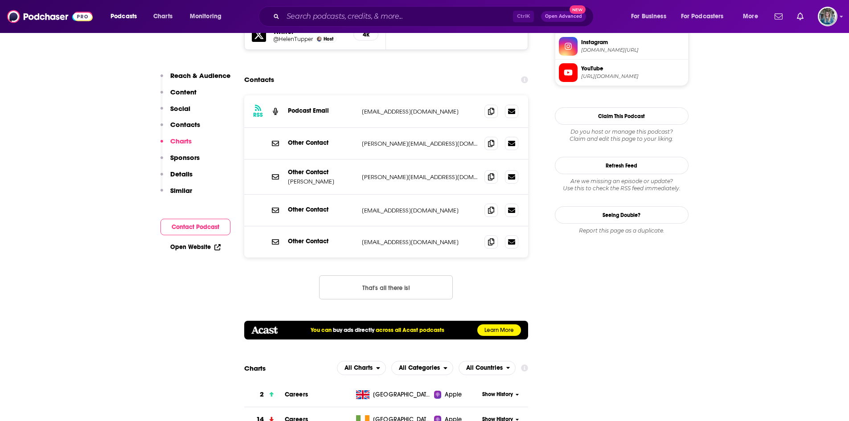
scroll to position [910, 0]
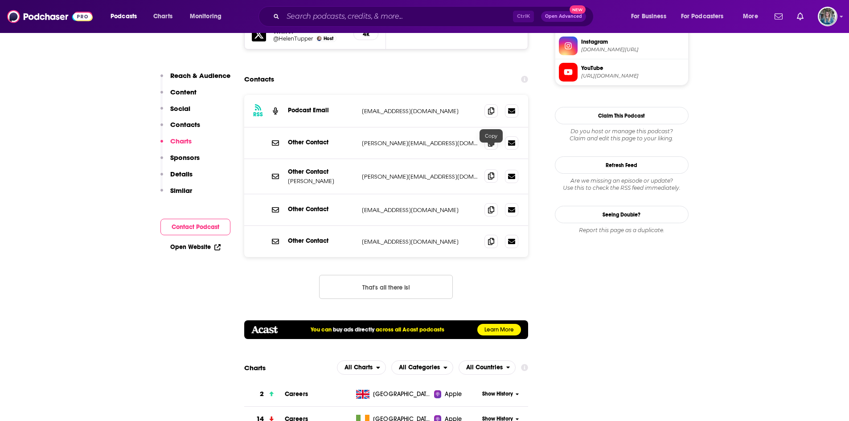
click at [486, 169] on span at bounding box center [490, 175] width 13 height 13
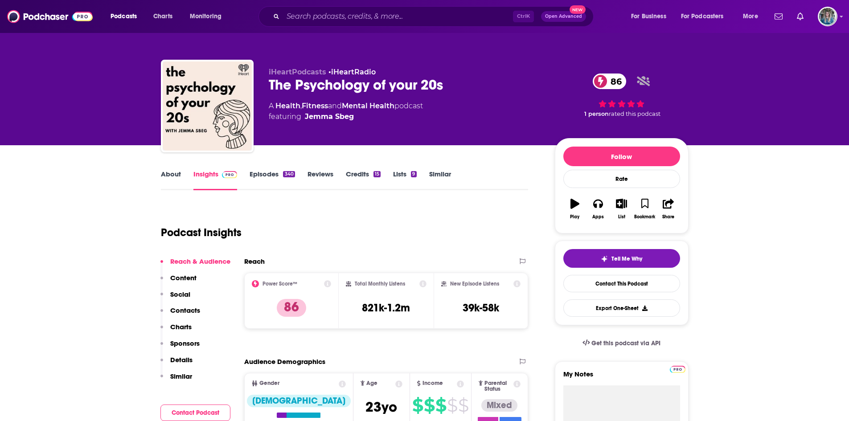
click at [266, 174] on link "Episodes 340" at bounding box center [272, 180] width 45 height 20
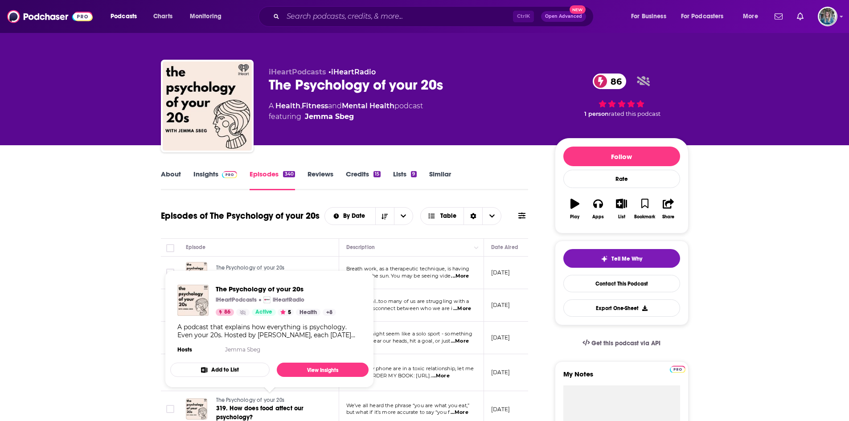
click at [386, 104] on link "Mental Health" at bounding box center [368, 106] width 53 height 8
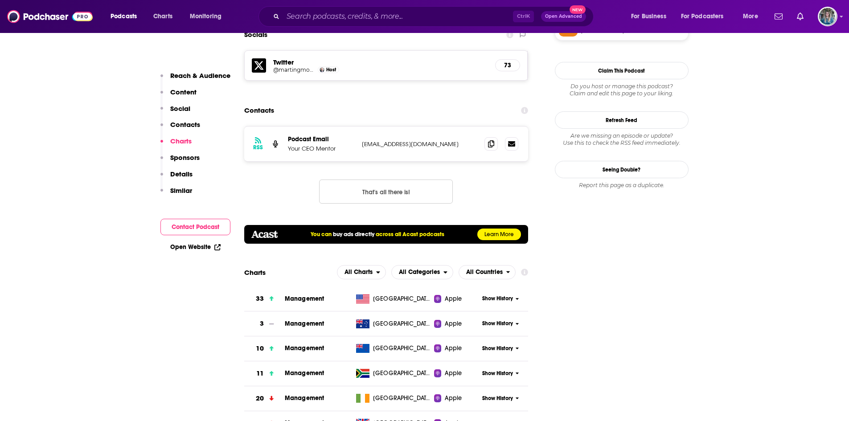
scroll to position [850, 0]
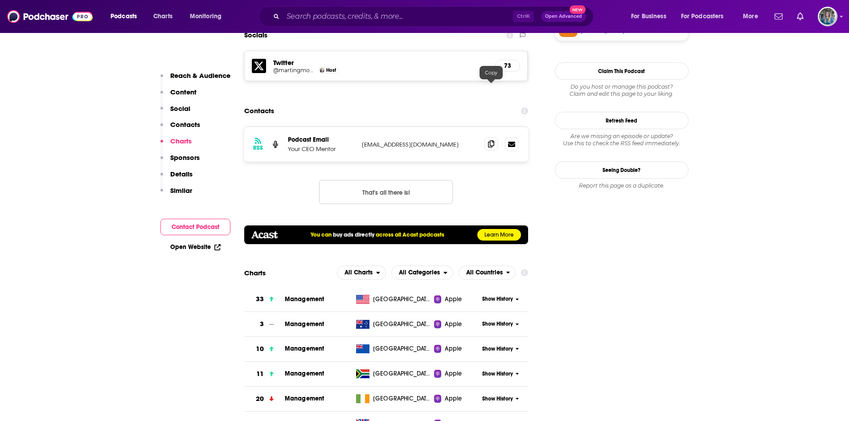
click at [493, 140] on icon at bounding box center [491, 143] width 6 height 7
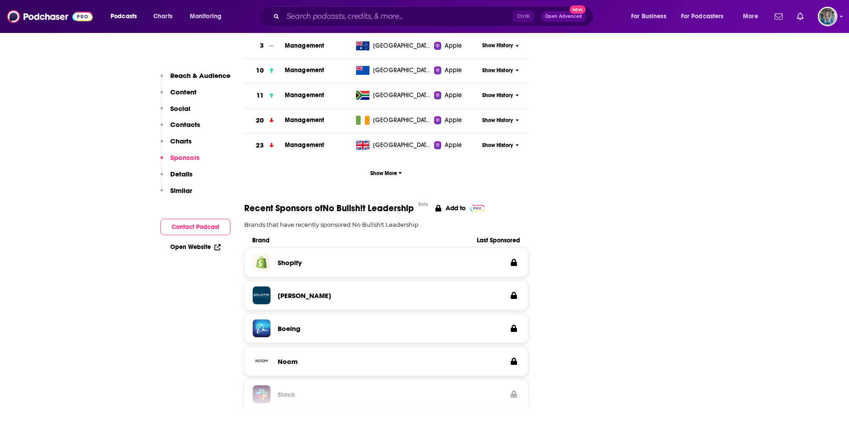
scroll to position [1129, 0]
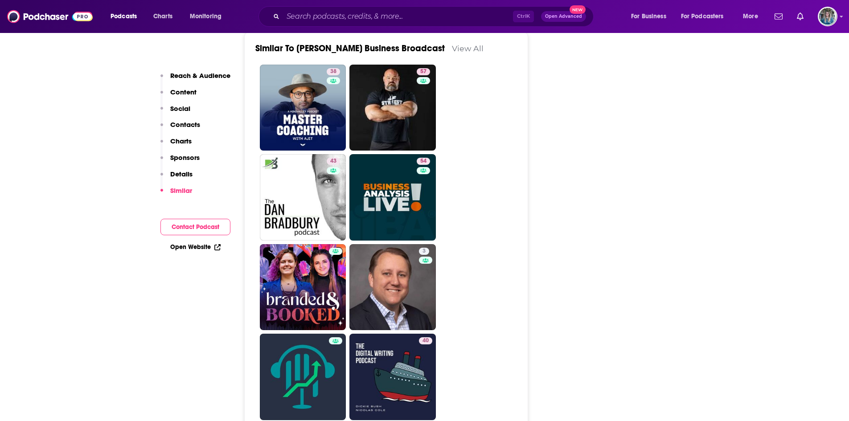
scroll to position [1519, 0]
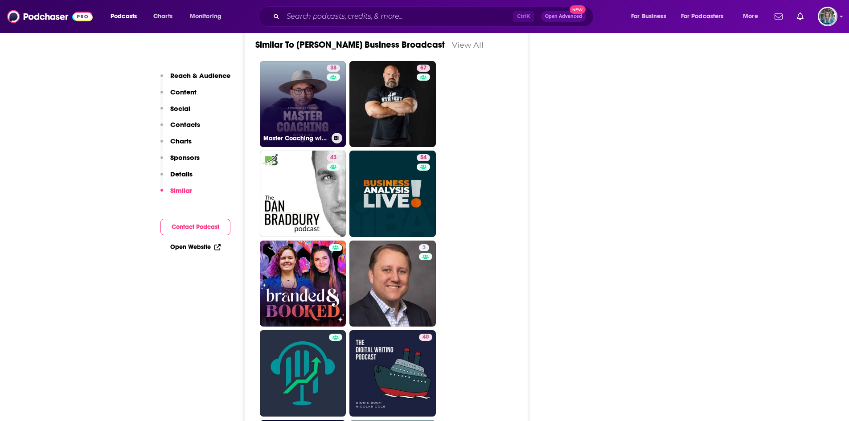
click at [309, 94] on link "38 Master Coaching with Ajit" at bounding box center [303, 104] width 86 height 86
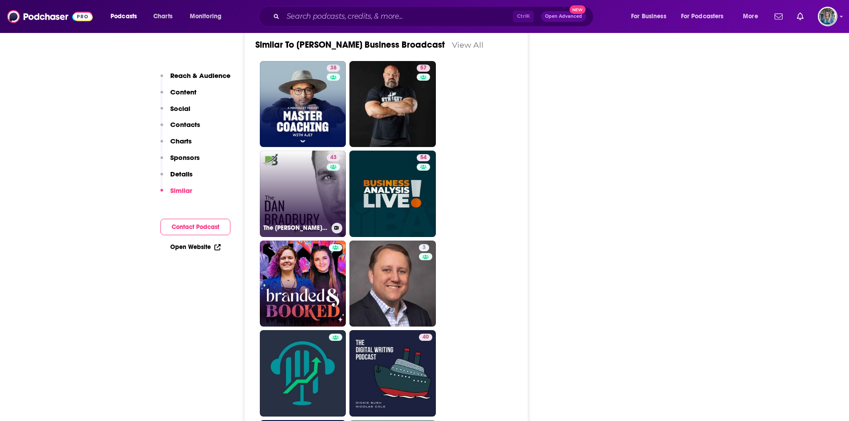
click at [306, 178] on link "43 The Dan Bradbury Podcast" at bounding box center [303, 194] width 86 height 86
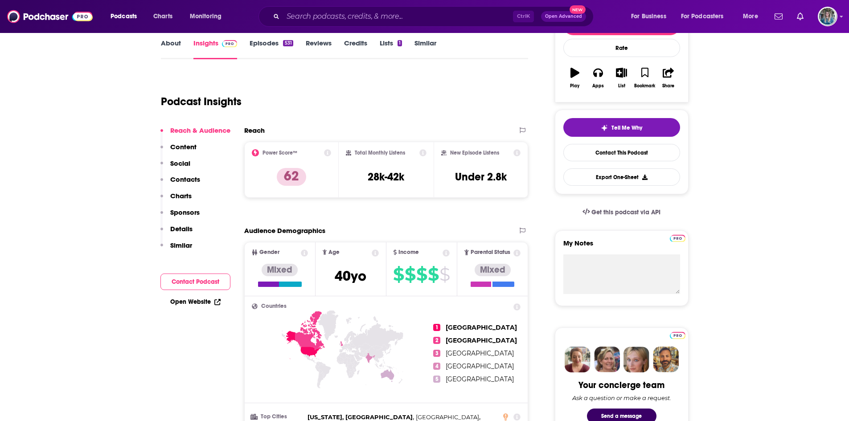
scroll to position [0, 0]
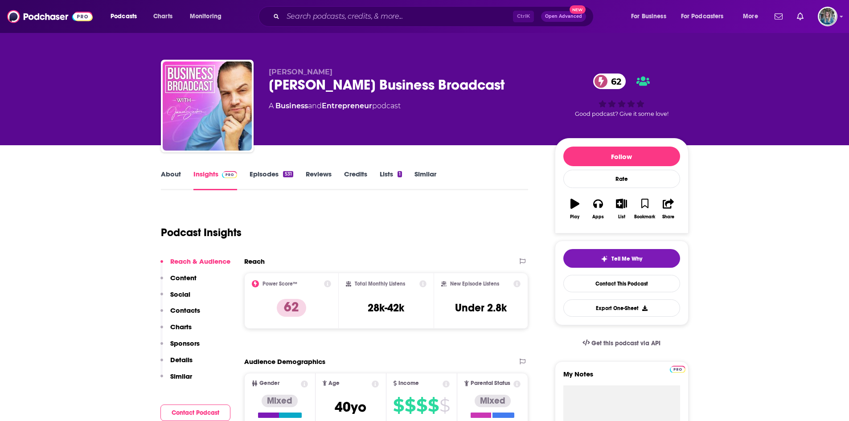
drag, startPoint x: 524, startPoint y: 80, endPoint x: 262, endPoint y: 78, distance: 261.6
click at [262, 78] on div "James Sinclair James Sinclair's Business Broadcast 62 A Business and Entreprene…" at bounding box center [425, 108] width 528 height 96
copy h2 "James Sinclair's Business Broadcast"
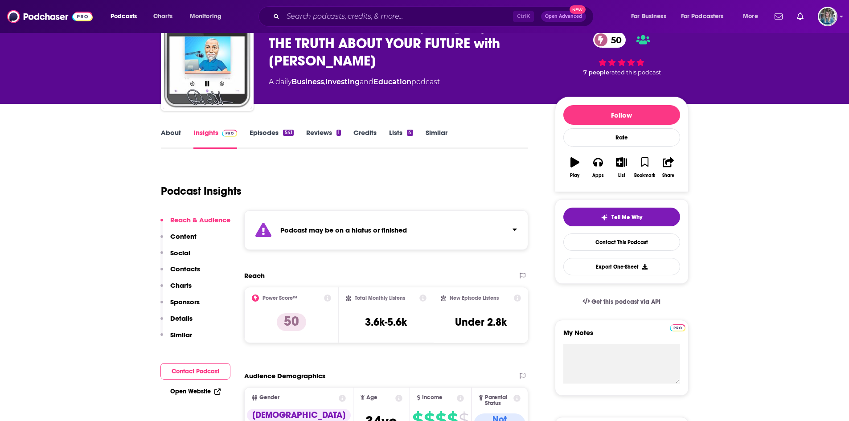
scroll to position [40, 0]
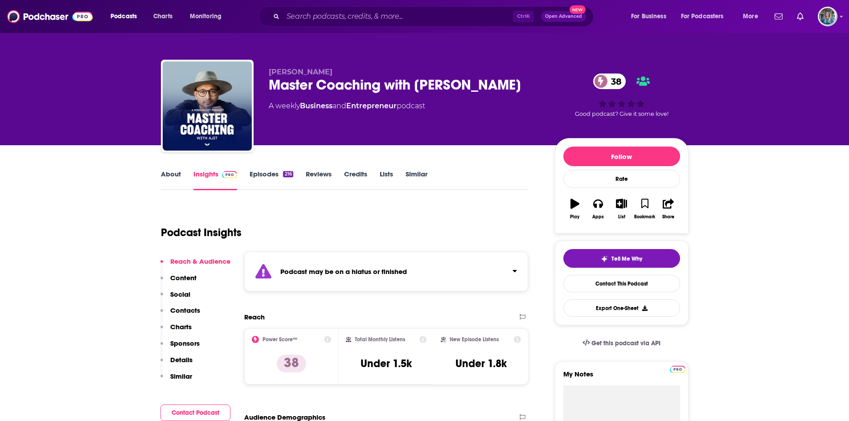
scroll to position [142, 0]
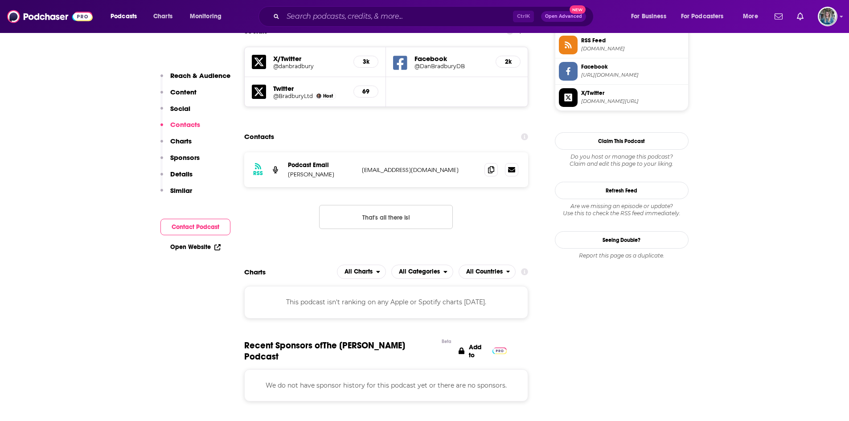
scroll to position [833, 0]
click at [490, 165] on icon at bounding box center [491, 168] width 6 height 7
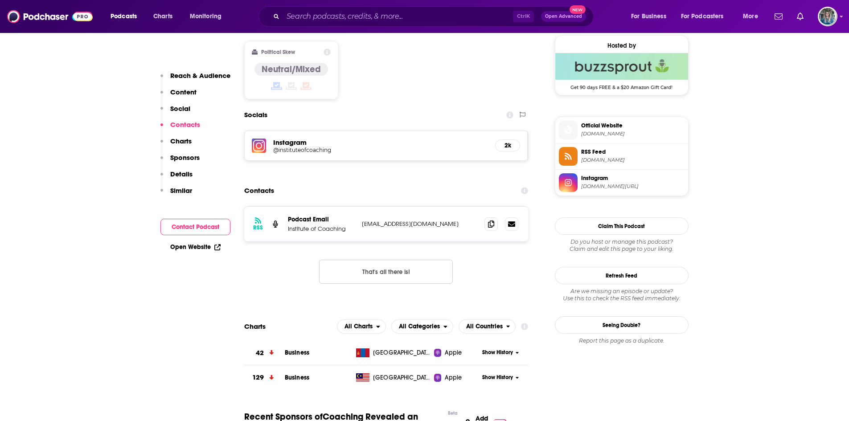
scroll to position [721, 0]
click at [489, 217] on span at bounding box center [490, 223] width 13 height 13
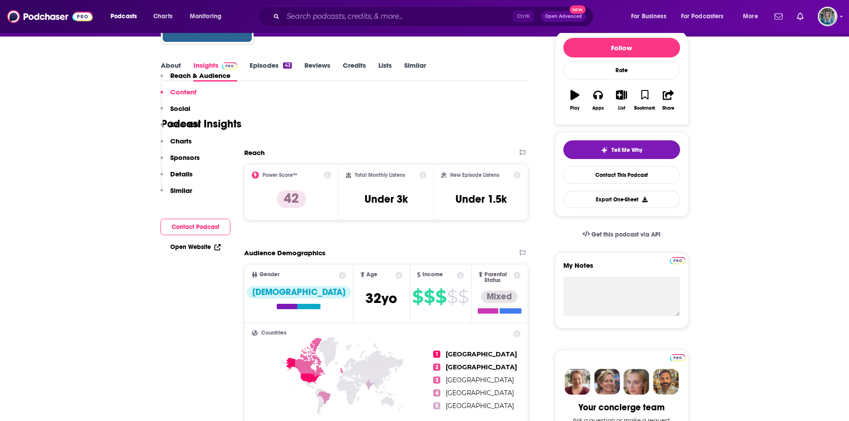
scroll to position [0, 0]
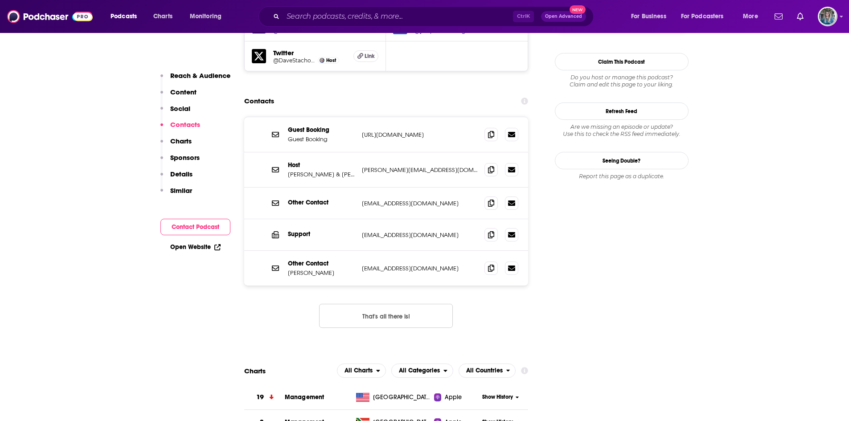
scroll to position [830, 0]
click at [495, 163] on span at bounding box center [490, 169] width 13 height 13
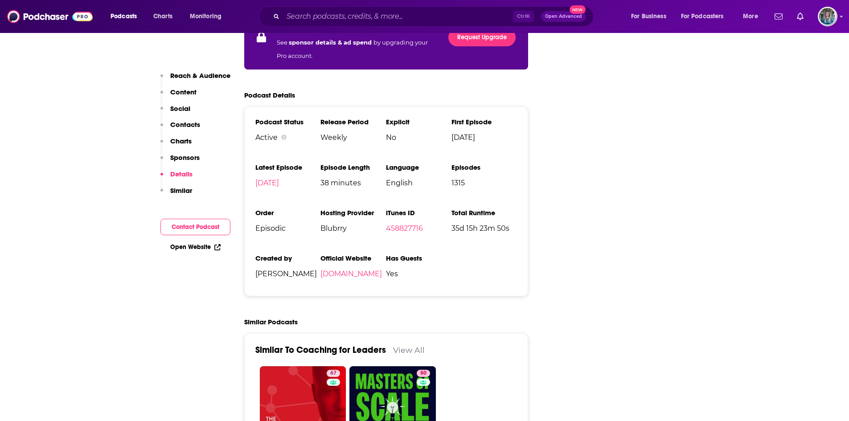
scroll to position [1641, 0]
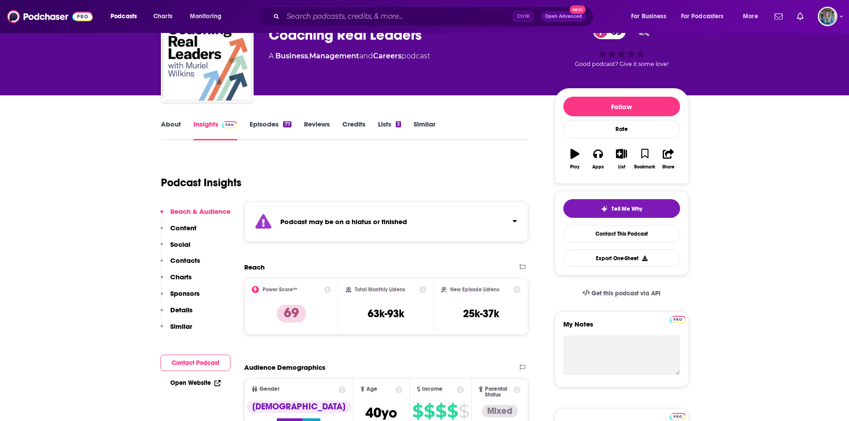
scroll to position [48, 0]
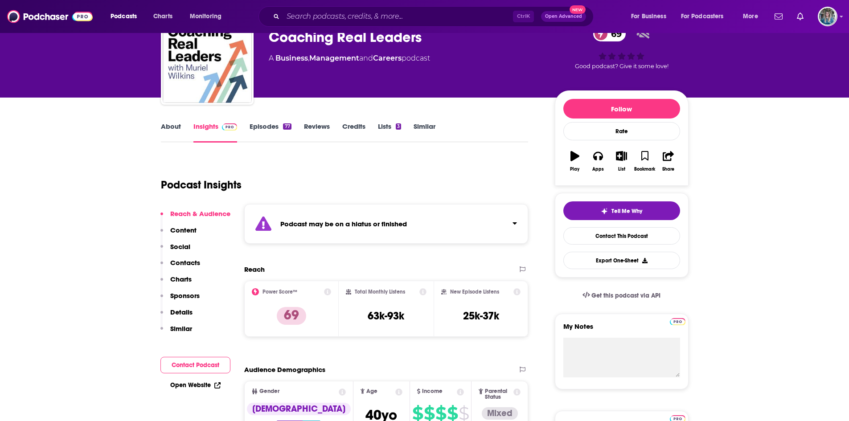
click at [262, 125] on link "Episodes 77" at bounding box center [270, 132] width 41 height 20
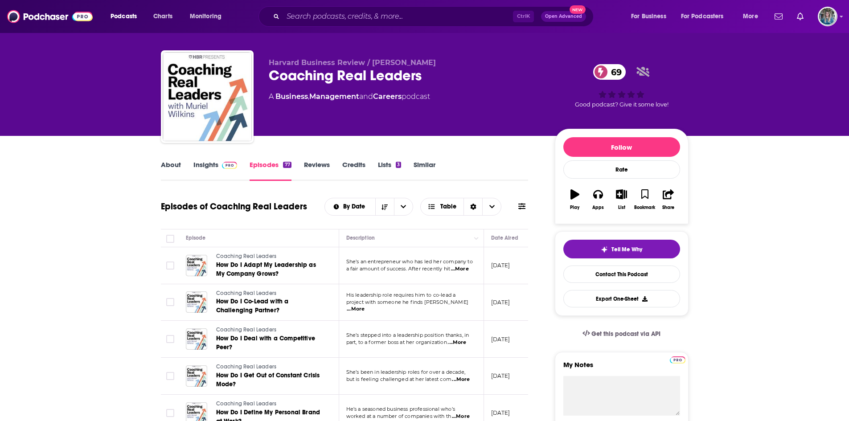
scroll to position [9, 0]
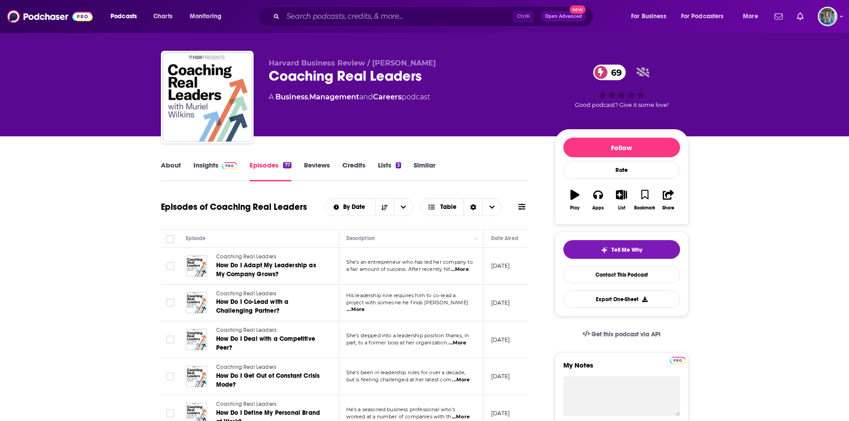
click at [172, 168] on link "About" at bounding box center [171, 171] width 20 height 20
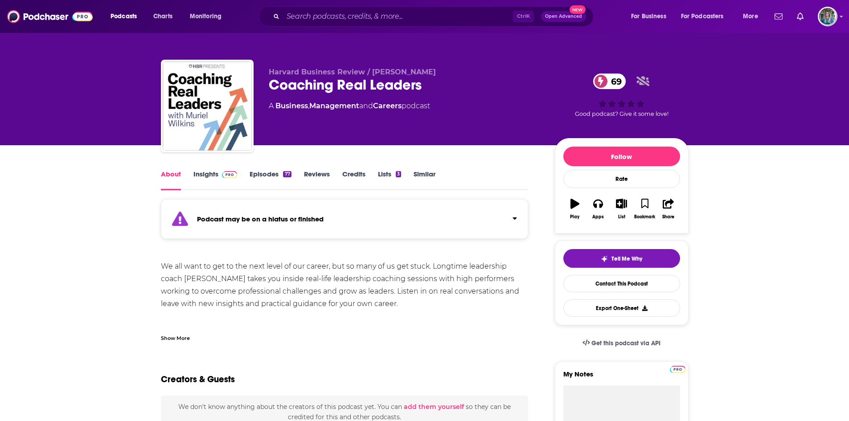
click at [216, 174] on link "Insights" at bounding box center [215, 180] width 44 height 20
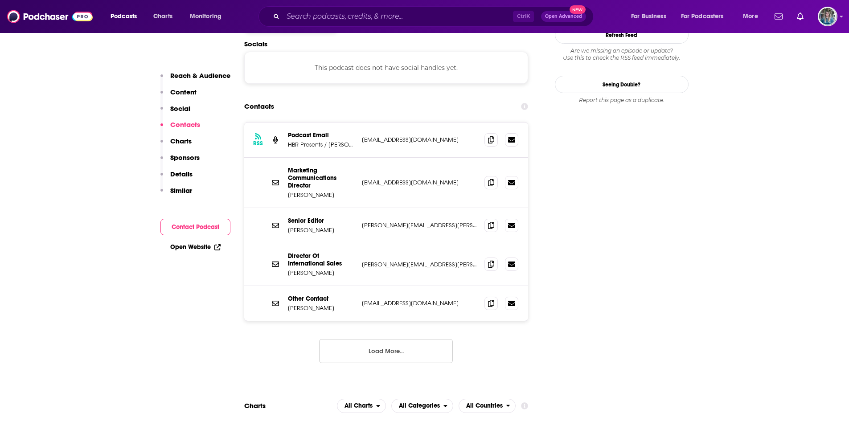
scroll to position [854, 0]
click at [494, 135] on icon at bounding box center [491, 138] width 6 height 7
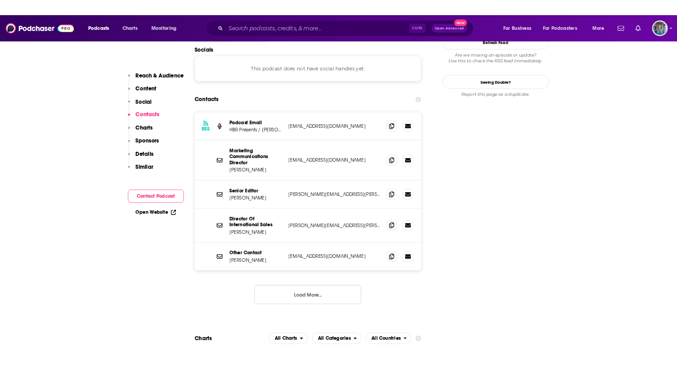
scroll to position [854, 0]
